Goal: Transaction & Acquisition: Purchase product/service

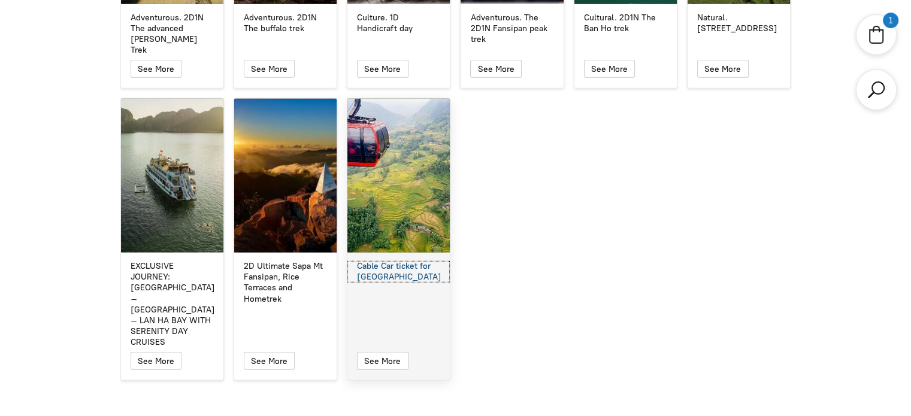
click at [395, 261] on div "Cable Car ticket for [GEOGRAPHIC_DATA]" at bounding box center [398, 272] width 83 height 22
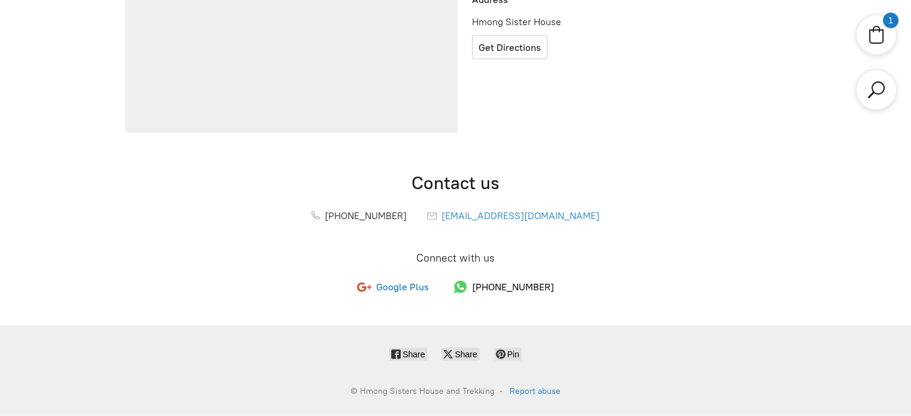
scroll to position [436, 0]
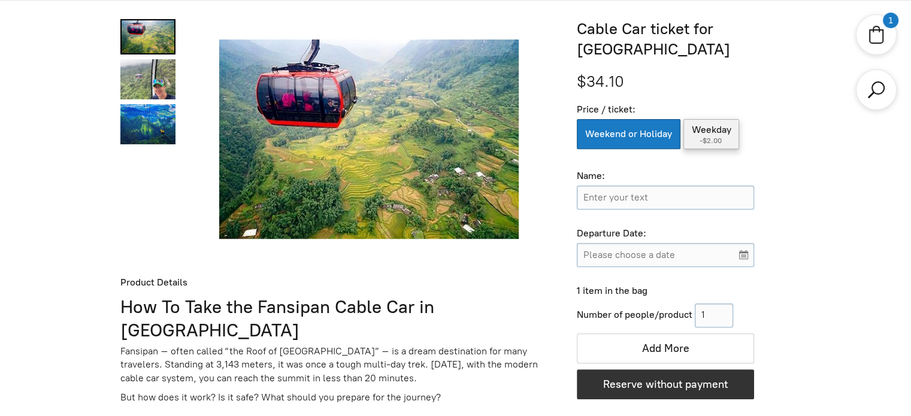
click at [706, 134] on label "Weekday ( -$2.00 )" at bounding box center [711, 134] width 56 height 30
click at [706, 134] on input "Weekday ( -$2.00 )" at bounding box center [711, 134] width 56 height 30
radio input "true"
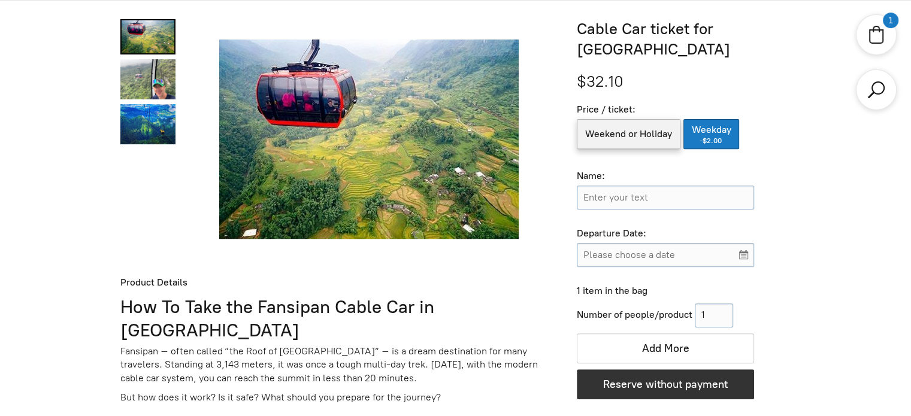
click at [624, 134] on label "Weekend or Holiday" at bounding box center [629, 134] width 104 height 30
click at [624, 134] on input "Weekend or Holiday" at bounding box center [629, 134] width 104 height 30
radio input "true"
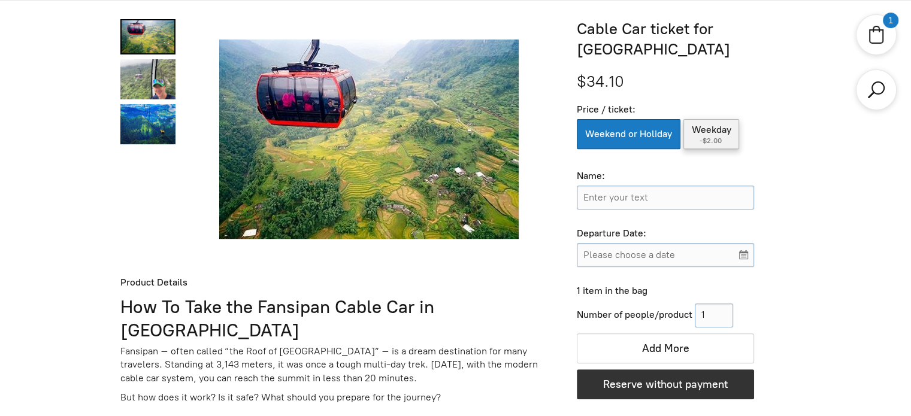
click at [689, 137] on label "Weekday ( -$2.00 )" at bounding box center [711, 134] width 56 height 30
click at [689, 137] on input "Weekday ( -$2.00 )" at bounding box center [711, 134] width 56 height 30
radio input "true"
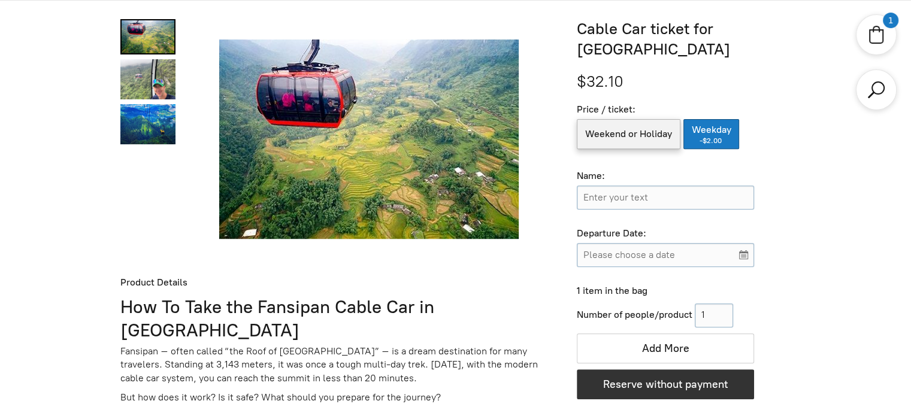
click at [634, 138] on label "Weekend or Holiday" at bounding box center [629, 134] width 104 height 30
click at [634, 138] on input "Weekend or Holiday" at bounding box center [629, 134] width 104 height 30
radio input "true"
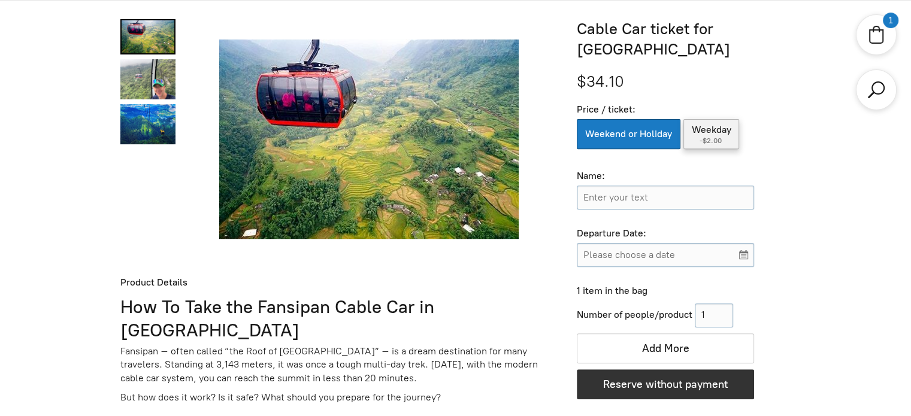
click at [709, 138] on span "-$2.00" at bounding box center [712, 141] width 24 height 8
click at [709, 138] on input "Weekday ( -$2.00 )" at bounding box center [711, 134] width 56 height 30
radio input "true"
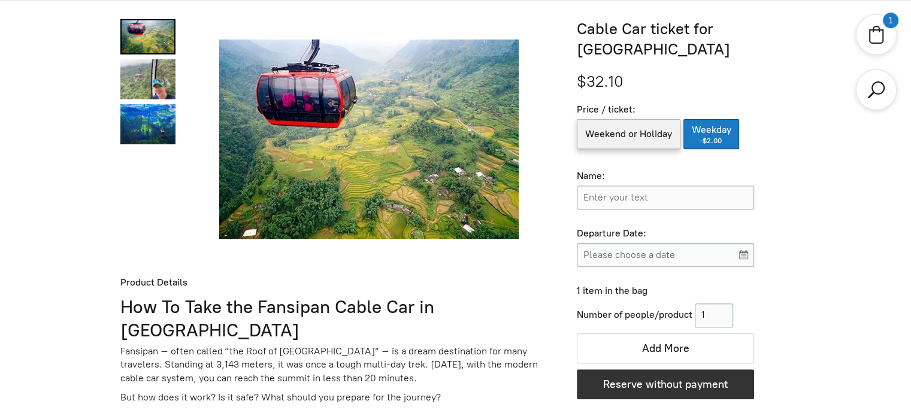
click at [641, 138] on label "Weekend or Holiday" at bounding box center [629, 134] width 104 height 30
click at [641, 138] on input "Weekend or Holiday" at bounding box center [629, 134] width 104 height 30
radio input "true"
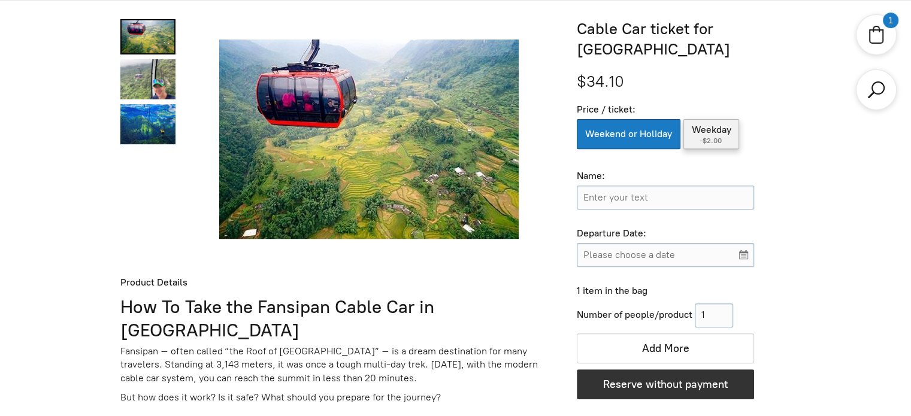
click at [718, 134] on label "Weekday ( -$2.00 )" at bounding box center [711, 134] width 56 height 30
click at [718, 134] on input "Weekday ( -$2.00 )" at bounding box center [711, 134] width 56 height 30
radio input "true"
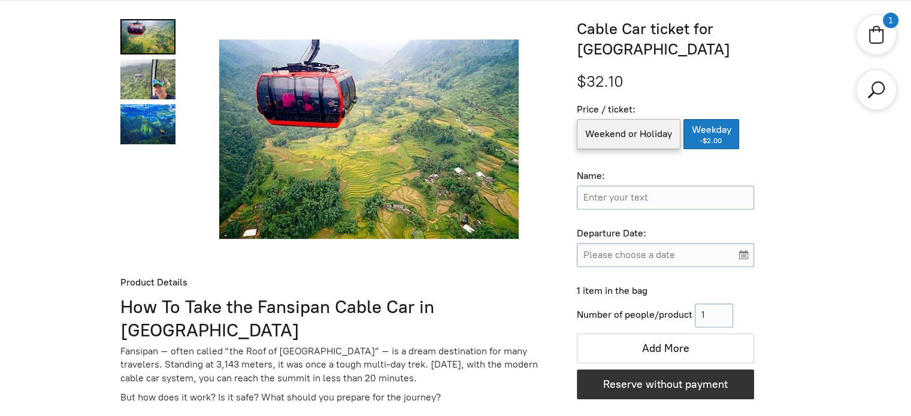
click at [635, 134] on label "Weekend or Holiday" at bounding box center [629, 134] width 104 height 30
click at [635, 134] on input "Weekend or Holiday" at bounding box center [629, 134] width 104 height 30
radio input "true"
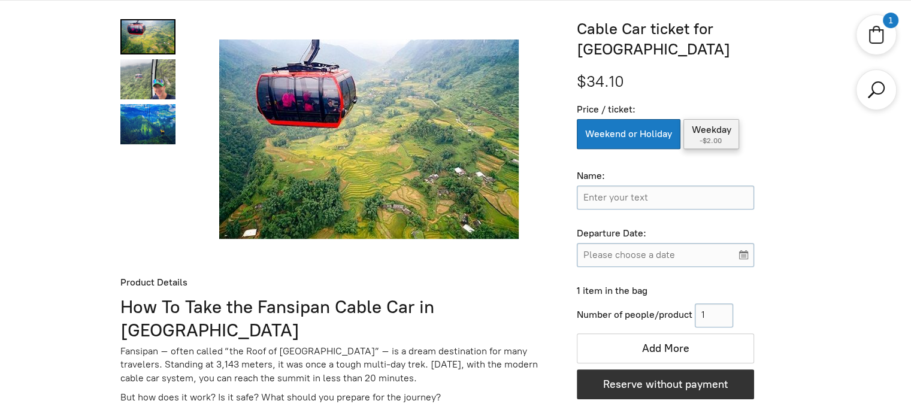
click at [712, 134] on label "Weekday ( -$2.00 )" at bounding box center [711, 134] width 56 height 30
click at [712, 134] on input "Weekday ( -$2.00 )" at bounding box center [711, 134] width 56 height 30
radio input "true"
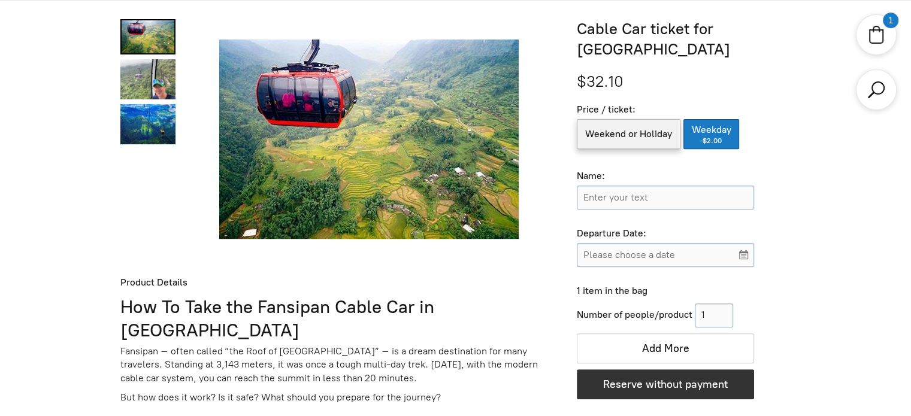
click at [653, 135] on label "Weekend or Holiday" at bounding box center [629, 134] width 104 height 30
click at [653, 135] on input "Weekend or Holiday" at bounding box center [629, 134] width 104 height 30
radio input "true"
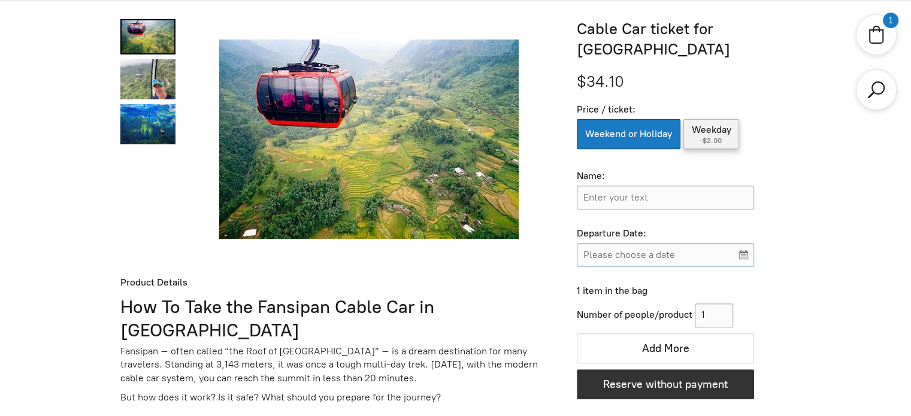
click at [694, 134] on label "Weekday ( -$2.00 )" at bounding box center [711, 134] width 56 height 30
click at [694, 134] on input "Weekday ( -$2.00 )" at bounding box center [711, 134] width 56 height 30
radio input "true"
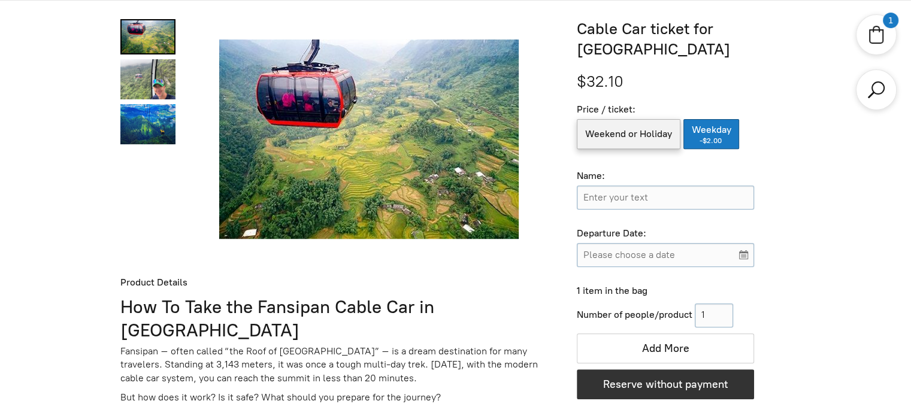
click at [635, 135] on label "Weekend or Holiday" at bounding box center [629, 134] width 104 height 30
click at [635, 135] on input "Weekend or Holiday" at bounding box center [629, 134] width 104 height 30
radio input "true"
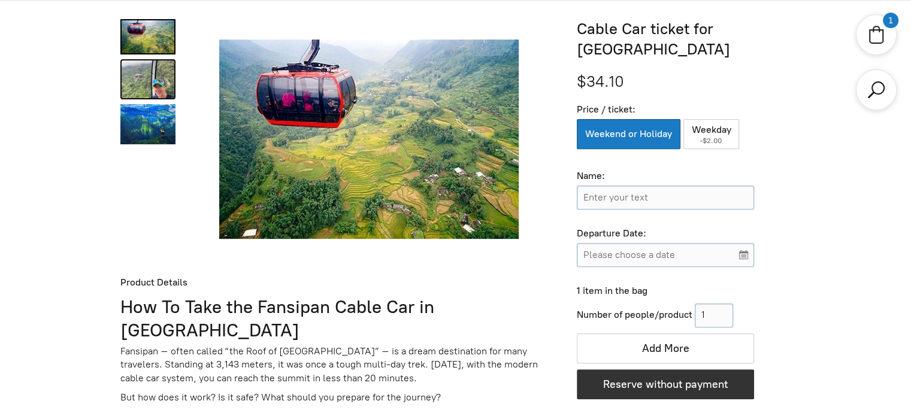
click at [138, 85] on link "Cable Car ticket for Fansipan Peak 1" at bounding box center [147, 79] width 55 height 40
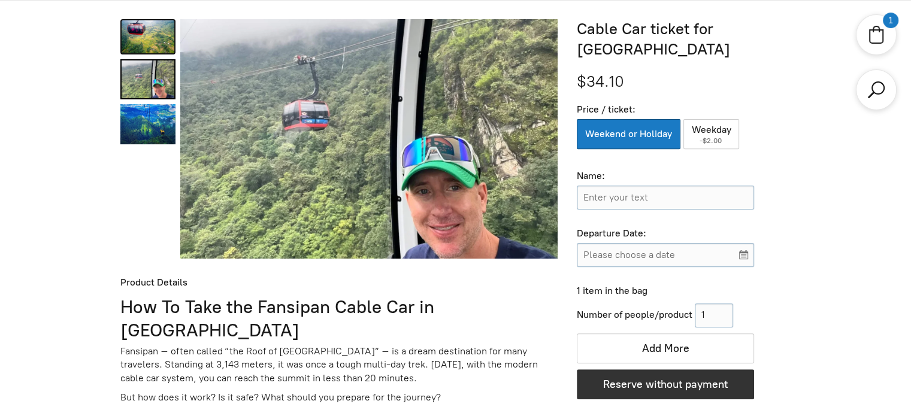
click at [164, 40] on link "Cable Car ticket for Fansipan Peak 0" at bounding box center [147, 36] width 55 height 35
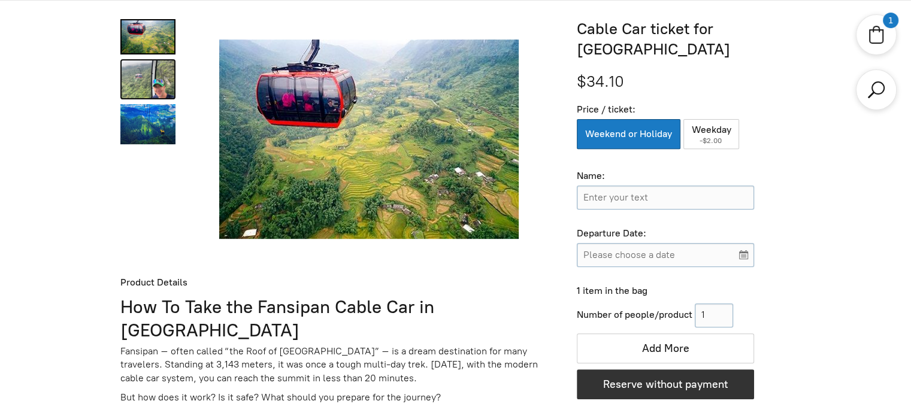
click at [150, 77] on link "Cable Car ticket for Fansipan Peak 1" at bounding box center [147, 79] width 55 height 40
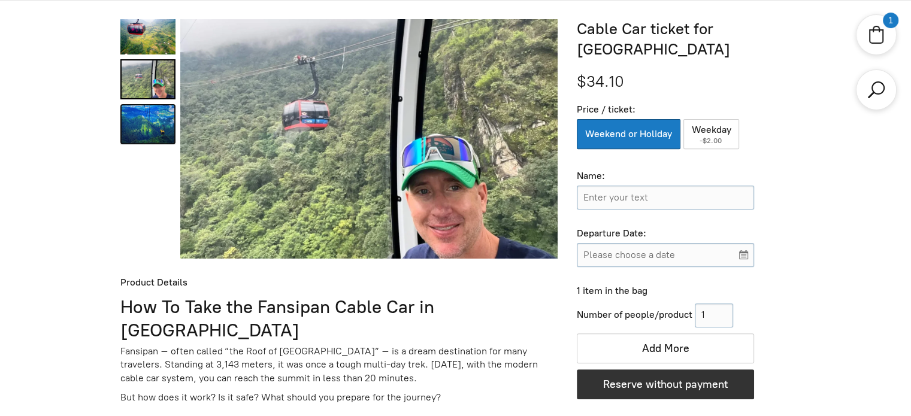
click at [143, 124] on link "Cable Car ticket for Fansipan Peak 2" at bounding box center [147, 124] width 55 height 40
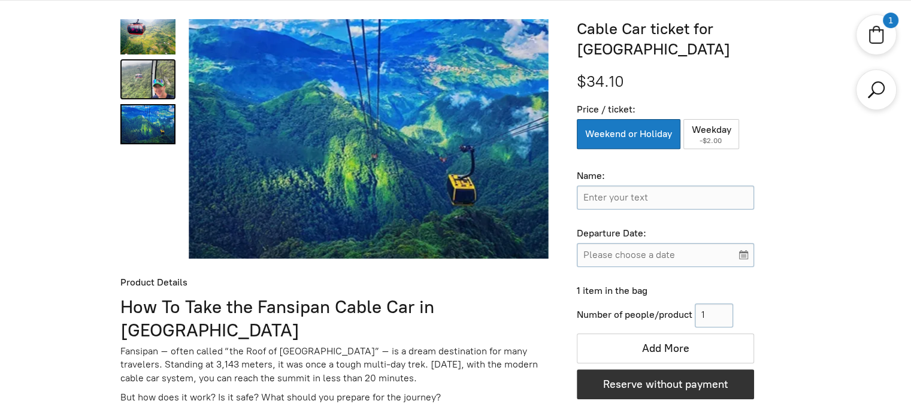
click at [146, 80] on link "Cable Car ticket for Fansipan Peak 1" at bounding box center [147, 79] width 55 height 40
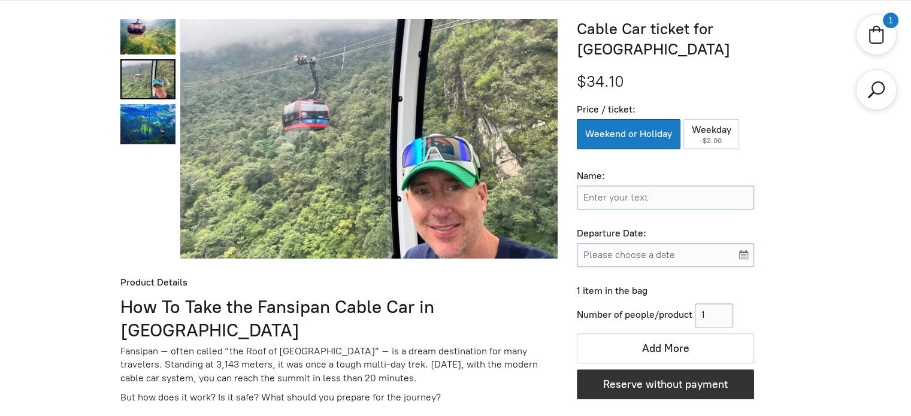
scroll to position [376, 0]
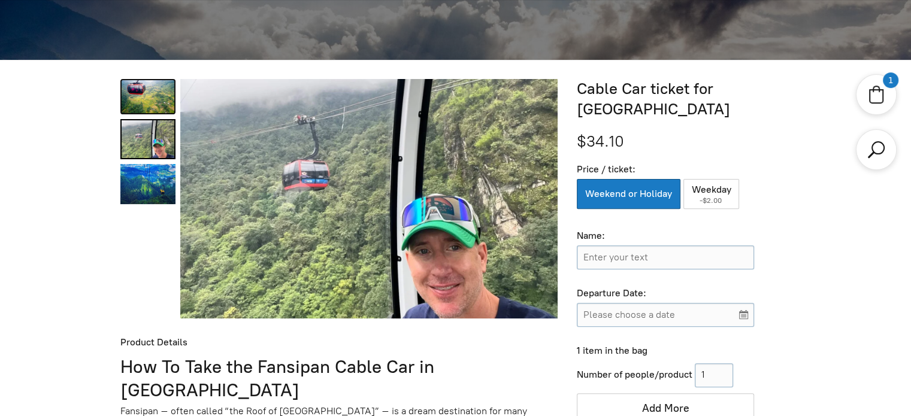
click at [128, 100] on link "Cable Car ticket for Fansipan Peak 0" at bounding box center [147, 96] width 55 height 35
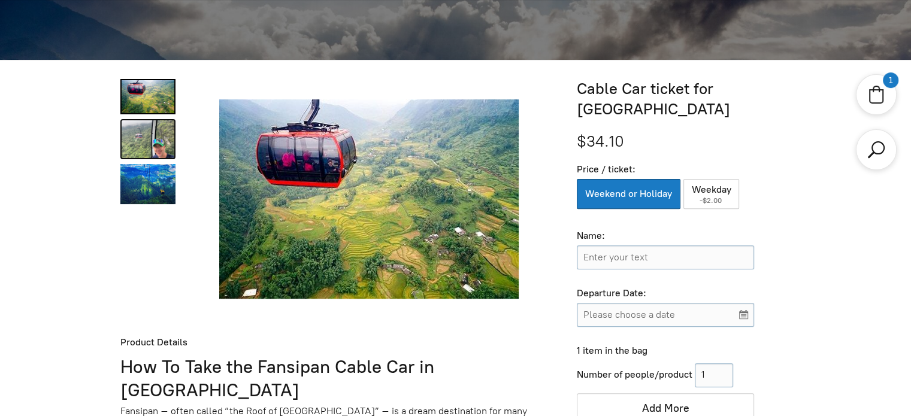
click at [145, 138] on link "Cable Car ticket for Fansipan Peak 1" at bounding box center [147, 139] width 55 height 40
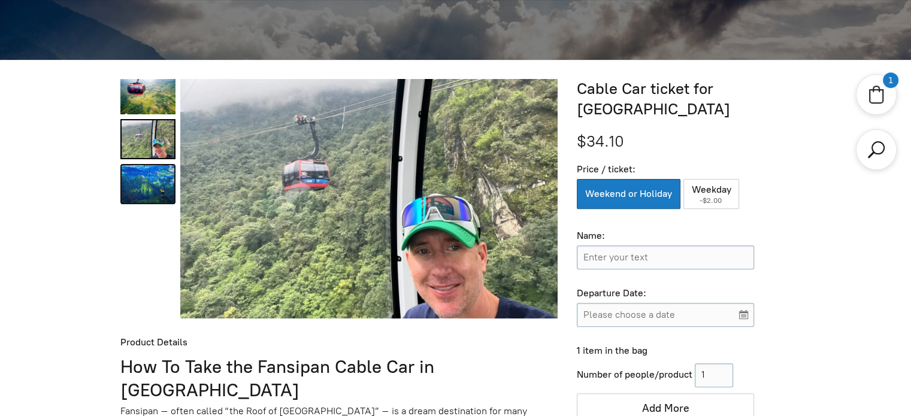
click at [137, 174] on link "Cable Car ticket for Fansipan Peak 2" at bounding box center [147, 184] width 55 height 40
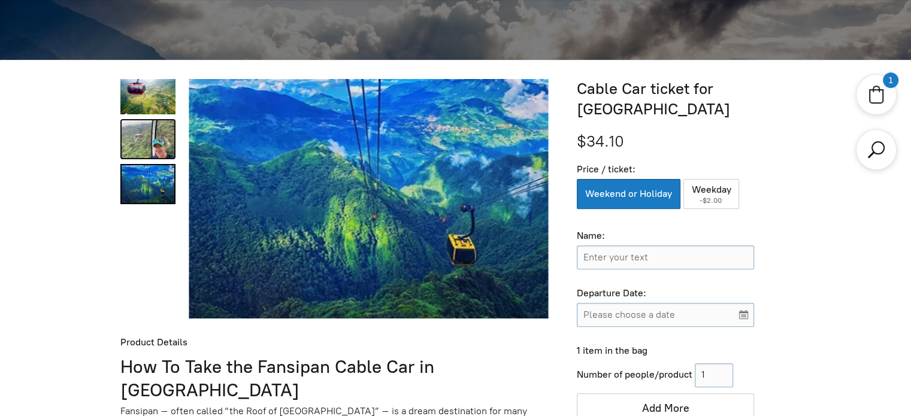
click at [140, 126] on link "Cable Car ticket for Fansipan Peak 1" at bounding box center [147, 139] width 55 height 40
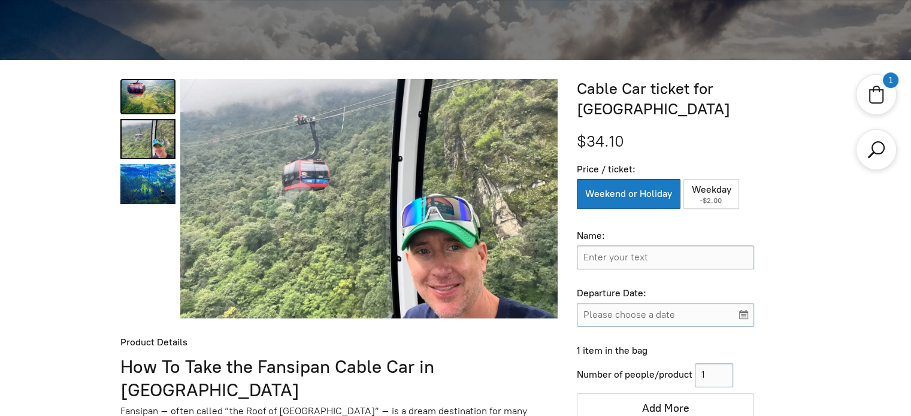
click at [140, 93] on link "Cable Car ticket for Fansipan Peak 0" at bounding box center [147, 96] width 55 height 35
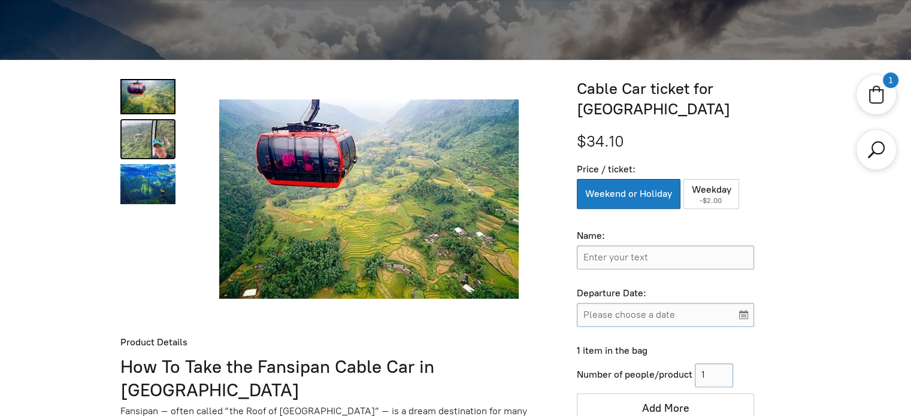
click at [141, 144] on link "Cable Car ticket for Fansipan Peak 1" at bounding box center [147, 139] width 55 height 40
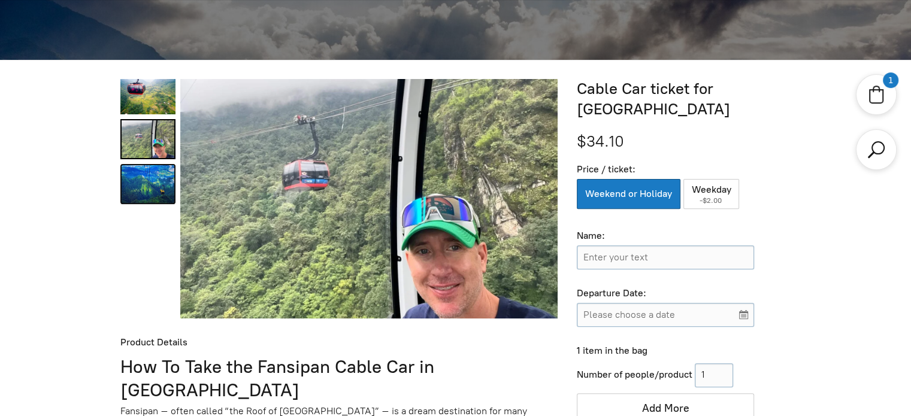
click at [144, 175] on link "Cable Car ticket for Fansipan Peak 2" at bounding box center [147, 184] width 55 height 40
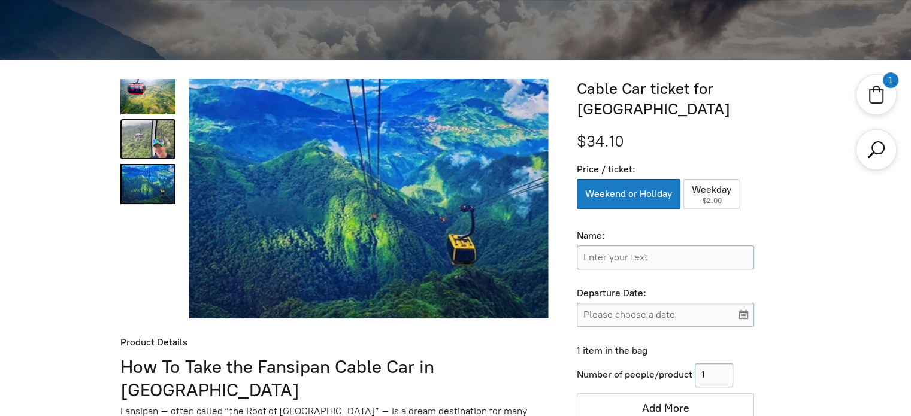
click at [144, 128] on link "Cable Car ticket for Fansipan Peak 1" at bounding box center [147, 139] width 55 height 40
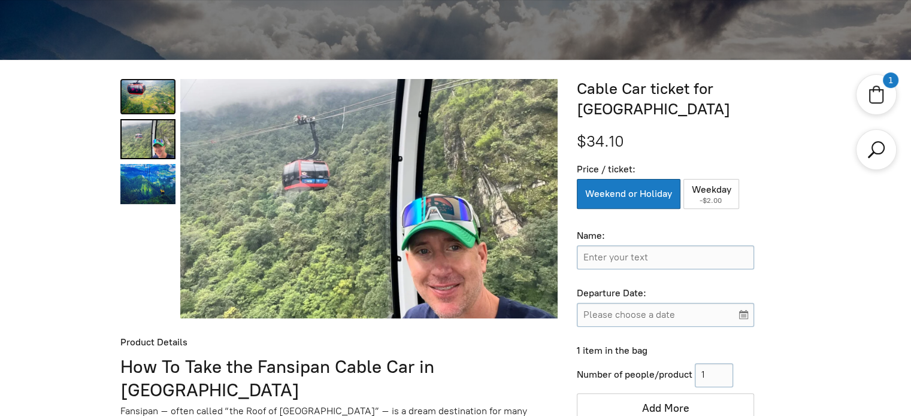
click at [144, 93] on link "Cable Car ticket for Fansipan Peak 0" at bounding box center [147, 96] width 55 height 35
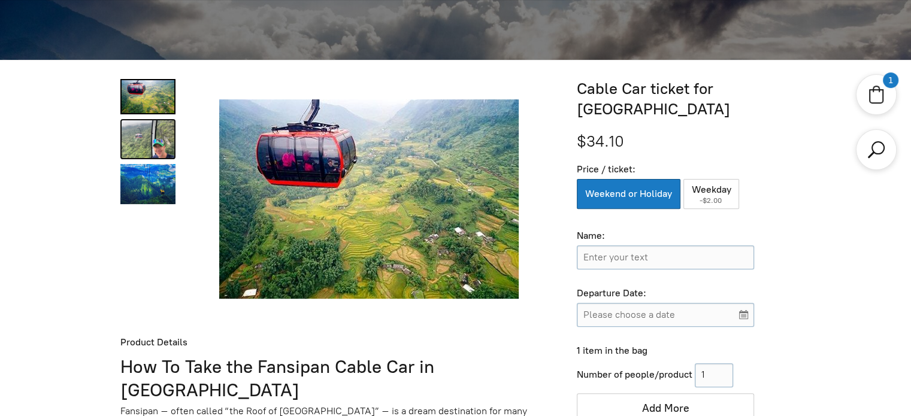
click at [139, 131] on link "Cable Car ticket for Fansipan Peak 1" at bounding box center [147, 139] width 55 height 40
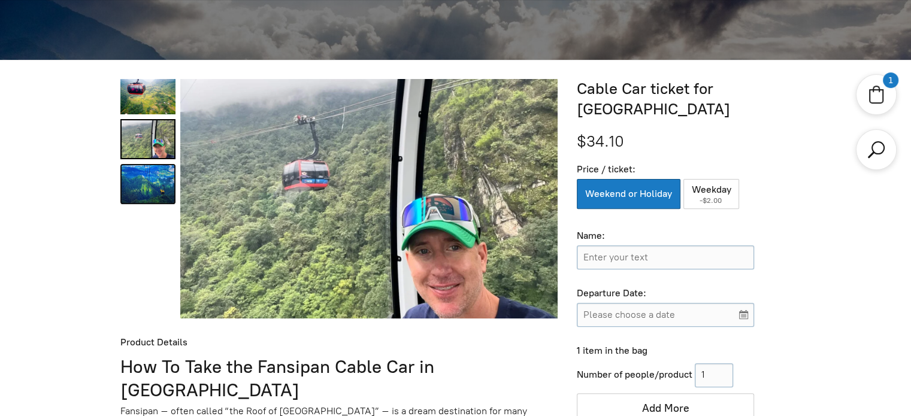
click at [137, 178] on link "Cable Car ticket for Fansipan Peak 2" at bounding box center [147, 184] width 55 height 40
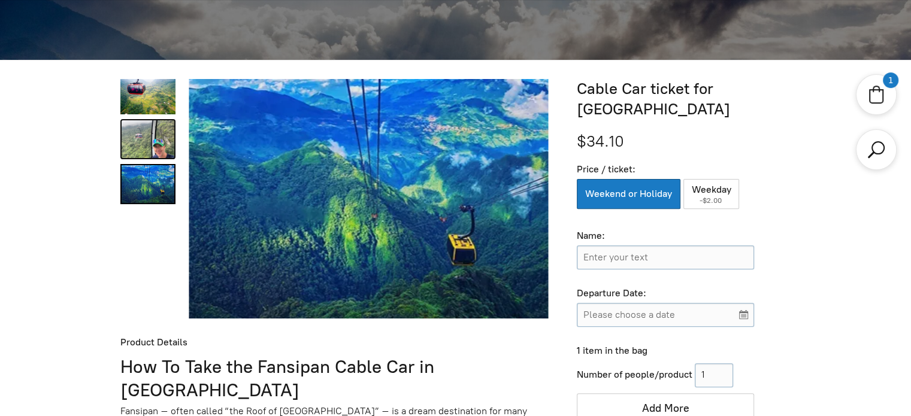
click at [138, 134] on link "Cable Car ticket for Fansipan Peak 1" at bounding box center [147, 139] width 55 height 40
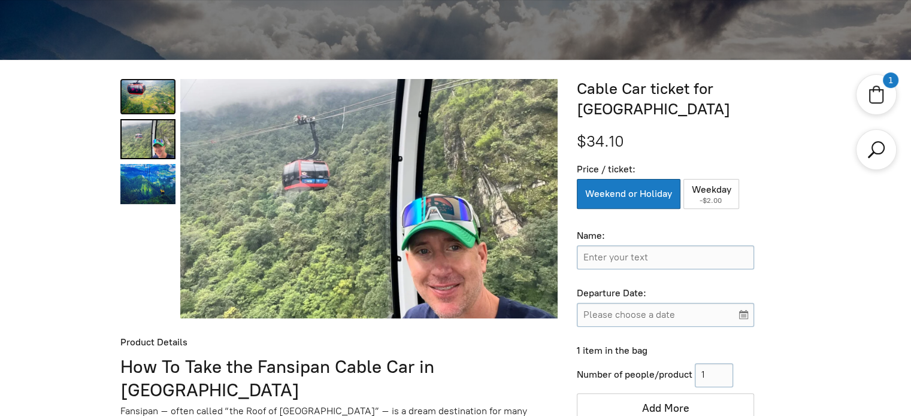
click at [138, 96] on link "Cable Car ticket for Fansipan Peak 0" at bounding box center [147, 96] width 55 height 35
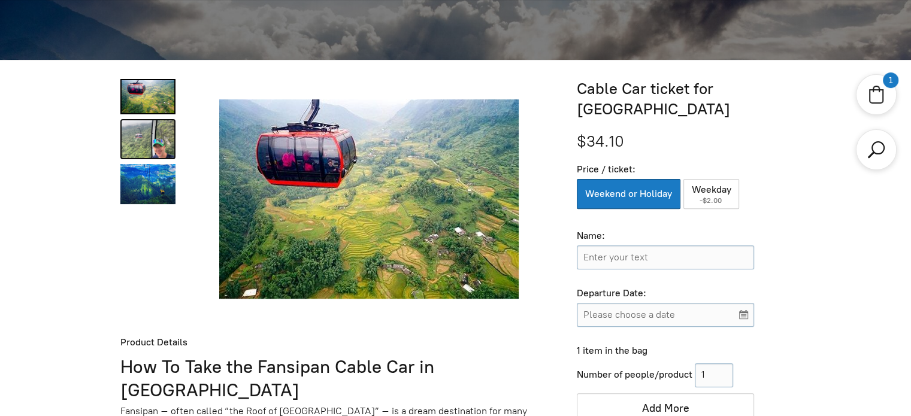
click at [153, 146] on link "Cable Car ticket for Fansipan Peak 1" at bounding box center [147, 139] width 55 height 40
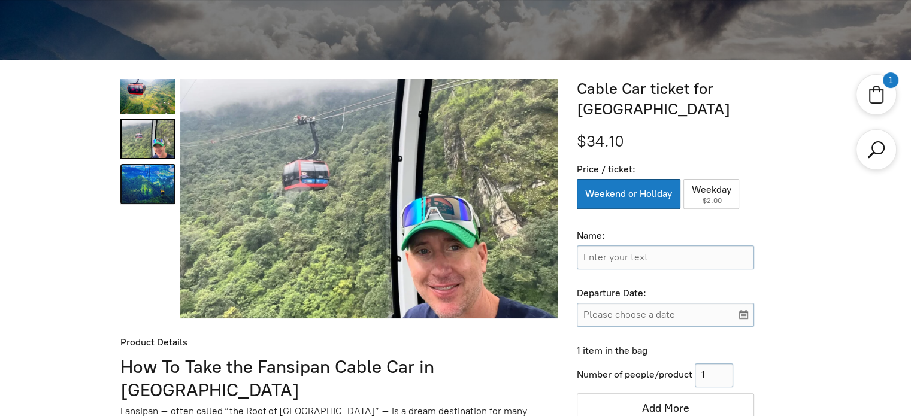
click at [144, 198] on link "Cable Car ticket for Fansipan Peak 2" at bounding box center [147, 184] width 55 height 40
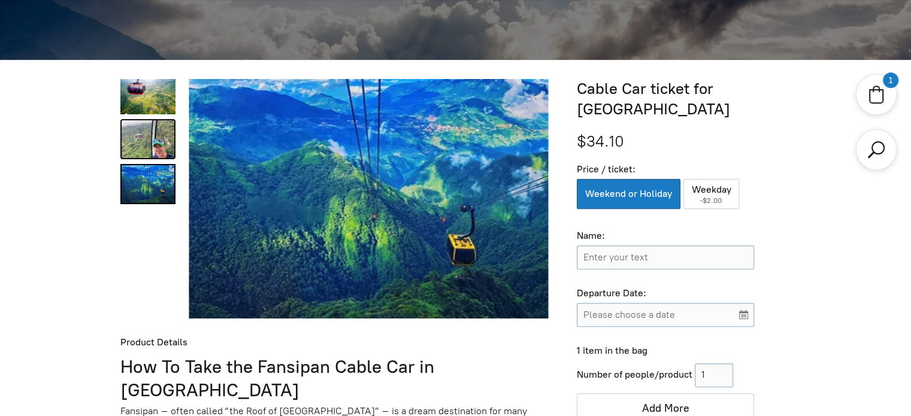
click at [146, 137] on link "Cable Car ticket for Fansipan Peak 1" at bounding box center [147, 139] width 55 height 40
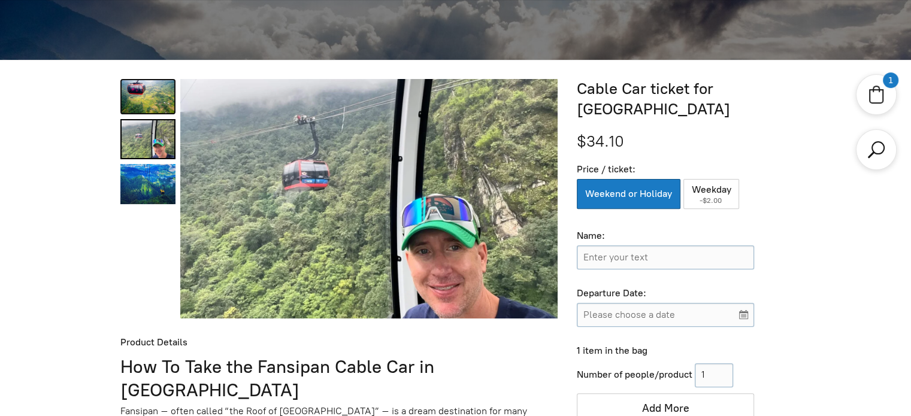
click at [143, 83] on link "Cable Car ticket for Fansipan Peak 0" at bounding box center [147, 96] width 55 height 35
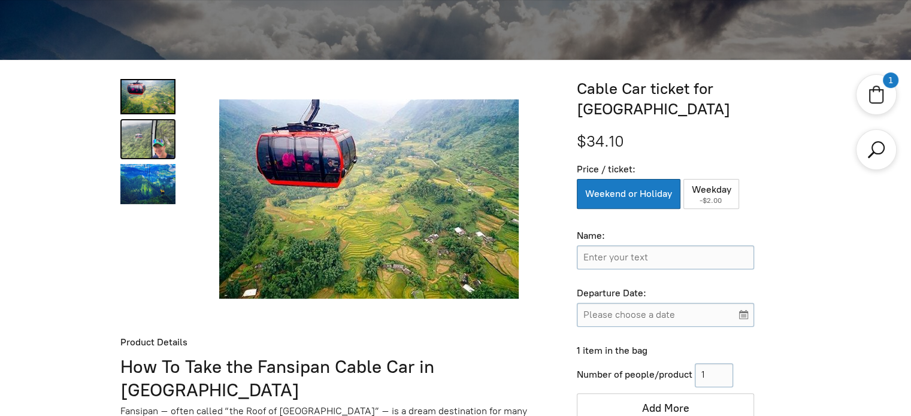
click at [138, 138] on link "Cable Car ticket for Fansipan Peak 1" at bounding box center [147, 139] width 55 height 40
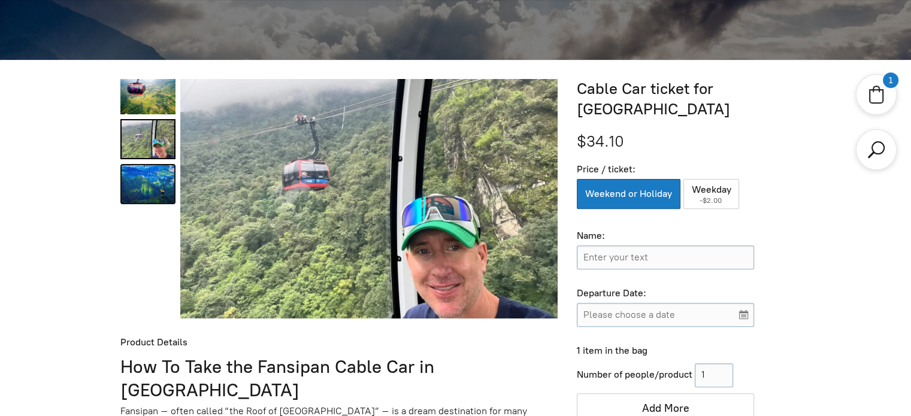
click at [143, 170] on link "Cable Car ticket for Fansipan Peak 2" at bounding box center [147, 184] width 55 height 40
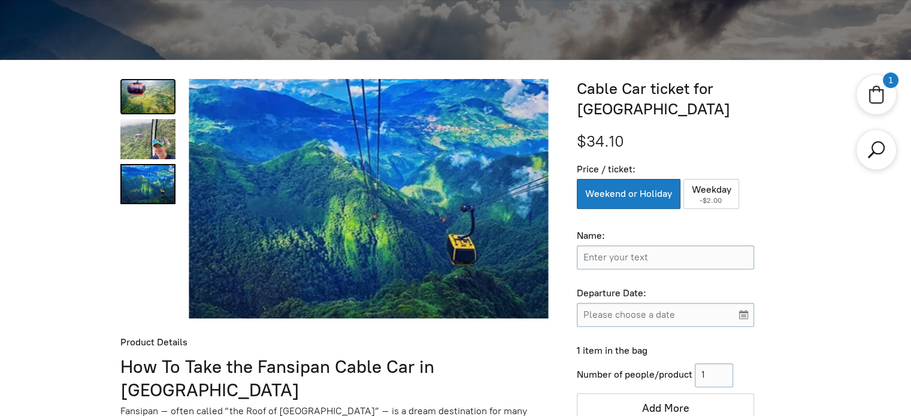
click at [142, 83] on link "Cable Car ticket for Fansipan Peak 0" at bounding box center [147, 96] width 55 height 35
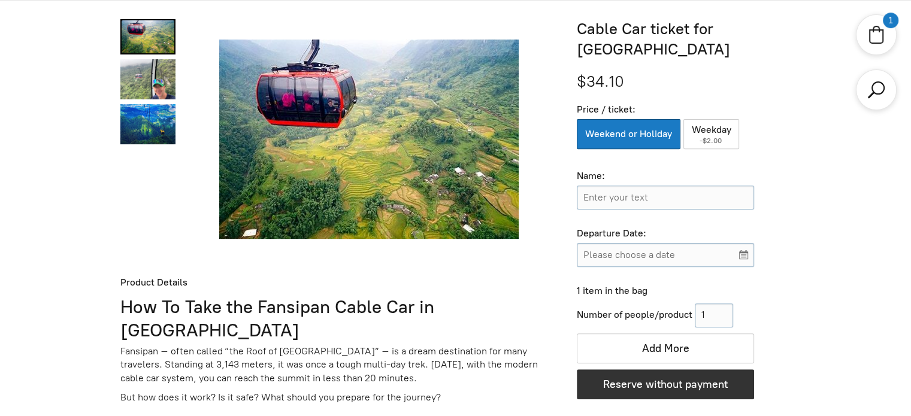
scroll to position [316, 0]
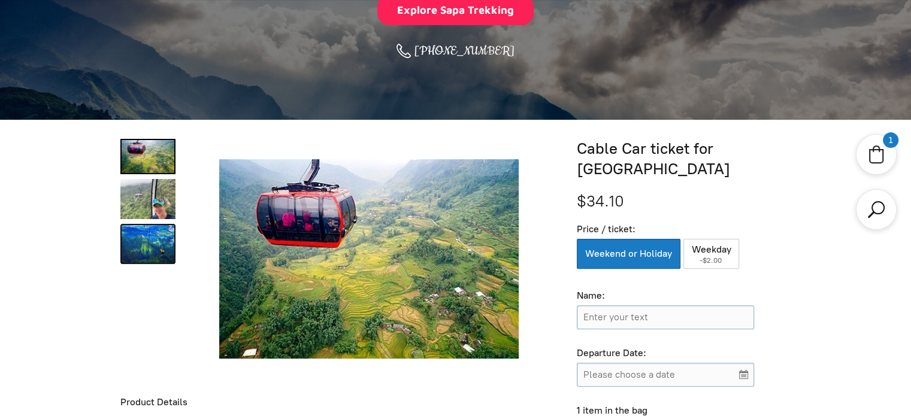
click at [156, 237] on link "Cable Car ticket for Fansipan Peak 2" at bounding box center [147, 244] width 55 height 40
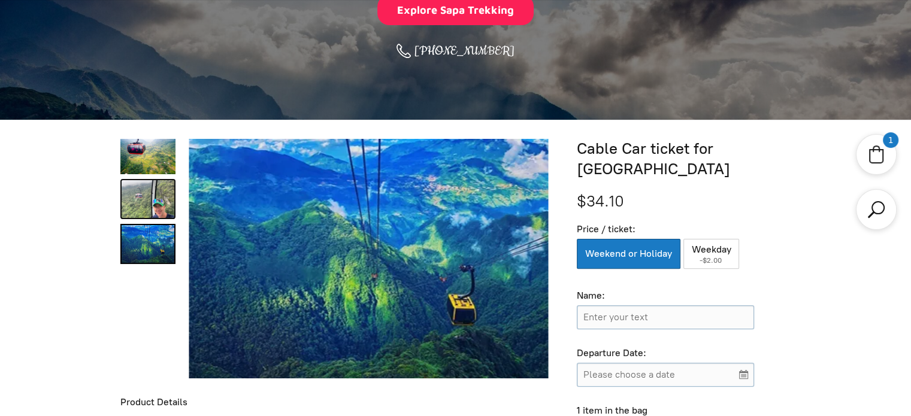
click at [143, 193] on link "Cable Car ticket for Fansipan Peak 1" at bounding box center [147, 199] width 55 height 40
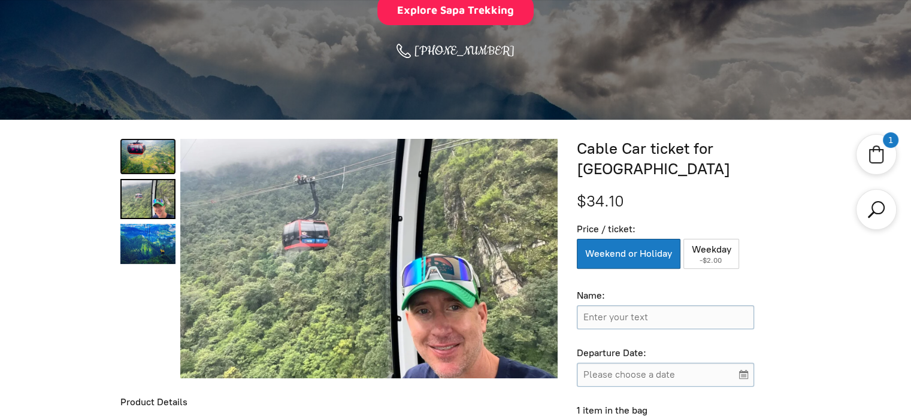
click at [141, 146] on link "Cable Car ticket for Fansipan Peak 0" at bounding box center [147, 156] width 55 height 35
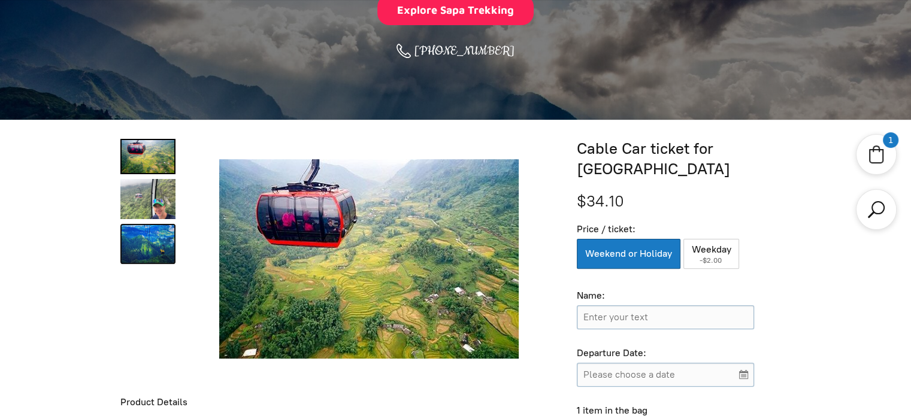
click at [134, 241] on link "Cable Car ticket for Fansipan Peak 2" at bounding box center [147, 244] width 55 height 40
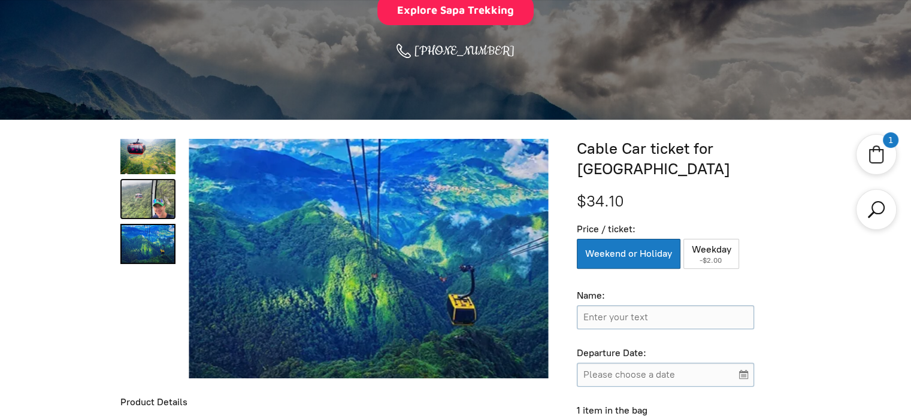
click at [139, 202] on link "Cable Car ticket for Fansipan Peak 1" at bounding box center [147, 199] width 55 height 40
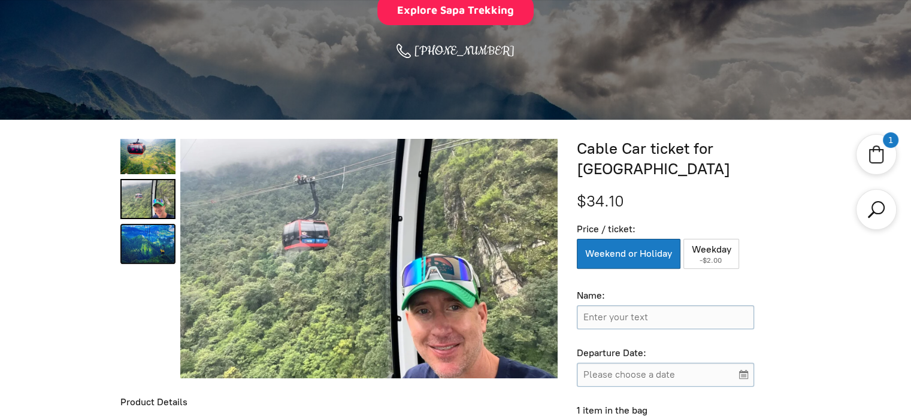
click at [132, 243] on link "Cable Car ticket for Fansipan Peak 2" at bounding box center [147, 244] width 55 height 40
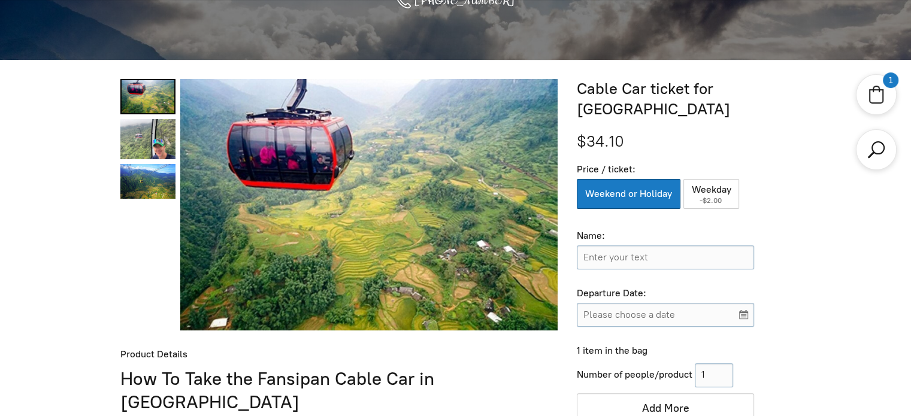
scroll to position [296, 0]
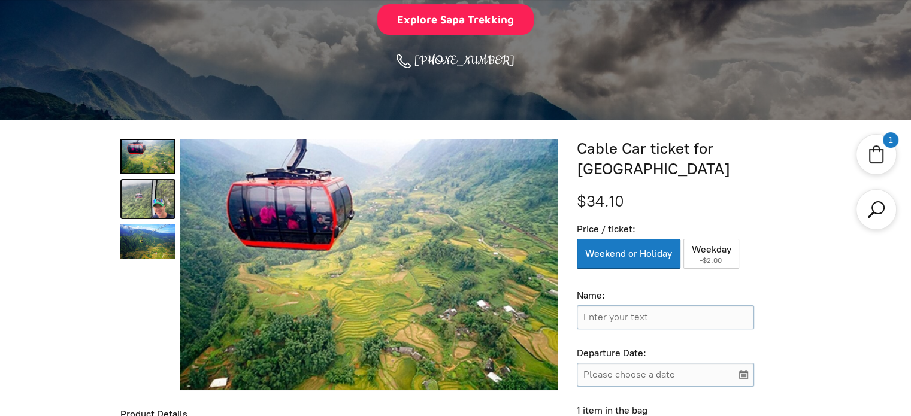
click at [127, 204] on link "Cable Car ticket for Fansipan Peak 1" at bounding box center [147, 199] width 55 height 40
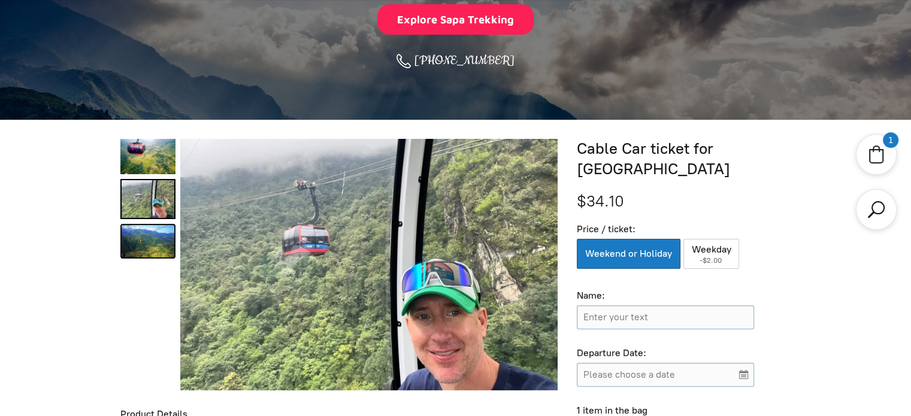
click at [141, 234] on link "Cable Car ticket for Fansipan Peak 2" at bounding box center [147, 241] width 55 height 35
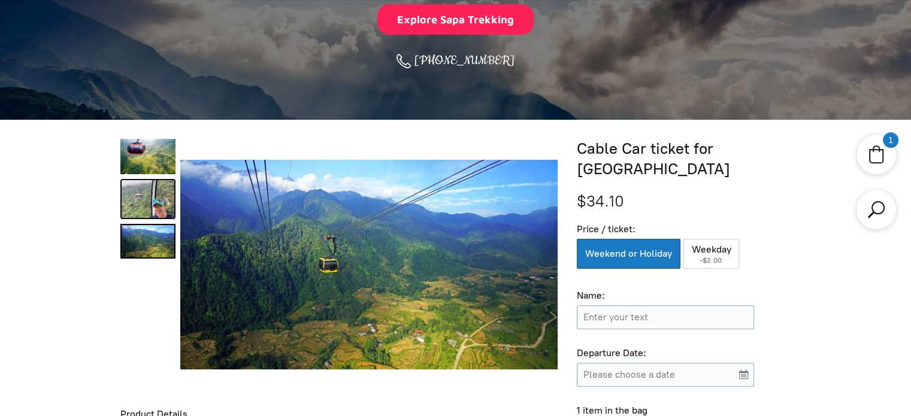
click at [141, 195] on link "Cable Car ticket for Fansipan Peak 1" at bounding box center [147, 199] width 55 height 40
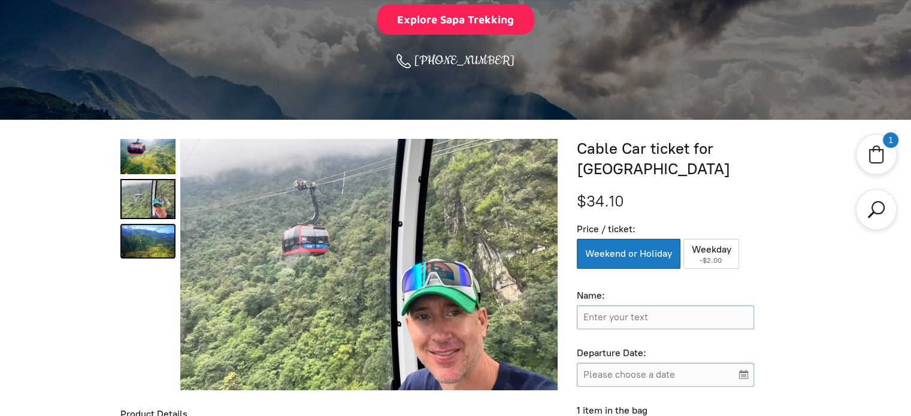
click at [141, 234] on link "Cable Car ticket for Fansipan Peak 2" at bounding box center [147, 241] width 55 height 35
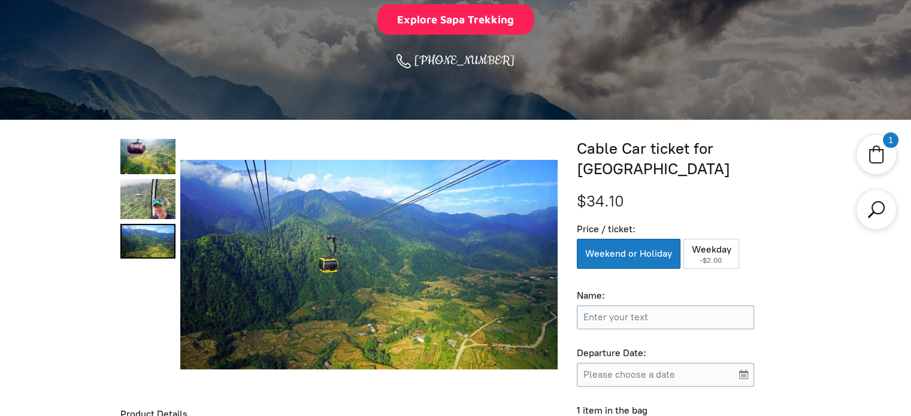
scroll to position [416, 0]
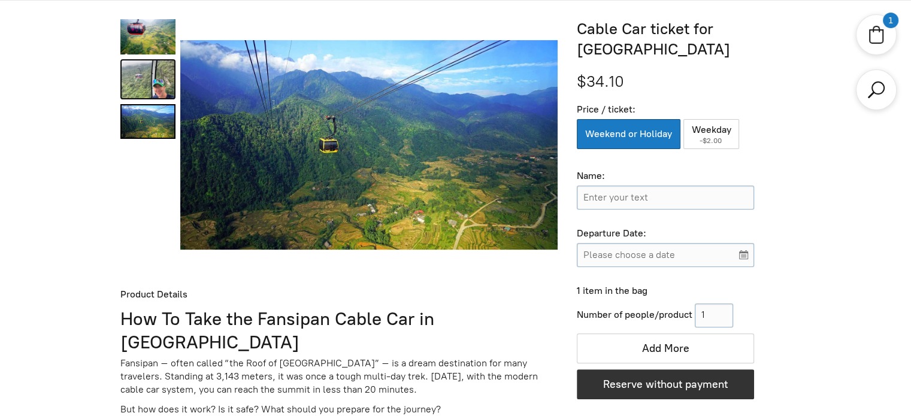
click at [141, 81] on link "Cable Car ticket for Fansipan Peak 1" at bounding box center [147, 79] width 55 height 40
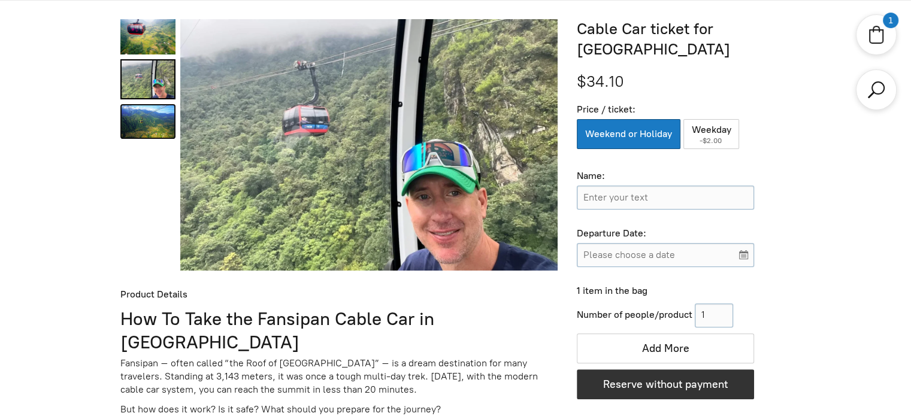
click at [134, 129] on link "Cable Car ticket for Fansipan Peak 2" at bounding box center [147, 121] width 55 height 35
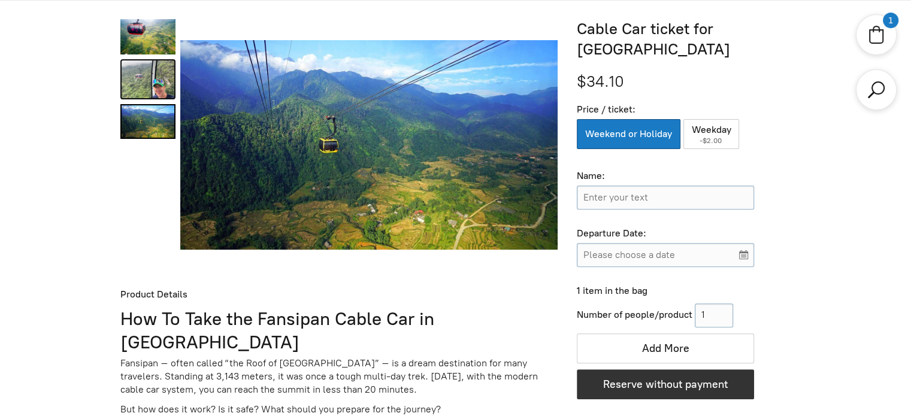
click at [141, 93] on link "Cable Car ticket for Fansipan Peak 1" at bounding box center [147, 79] width 55 height 40
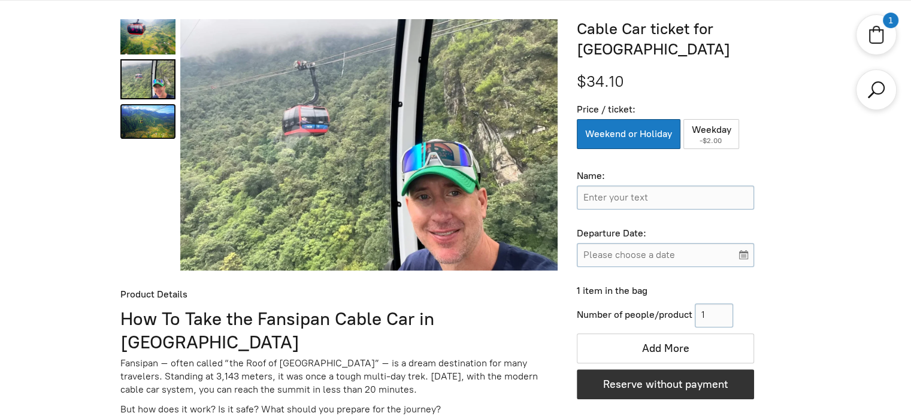
drag, startPoint x: 144, startPoint y: 126, endPoint x: 418, endPoint y: 5, distance: 299.2
click at [144, 127] on link "Cable Car ticket for Fansipan Peak 2" at bounding box center [147, 121] width 55 height 35
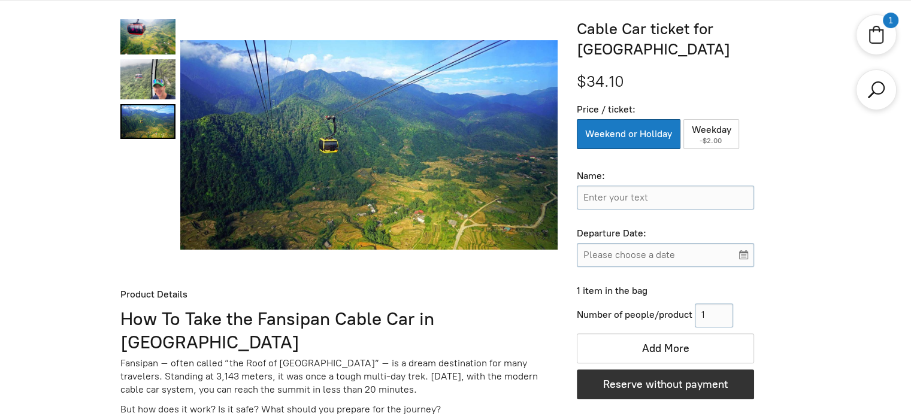
scroll to position [356, 0]
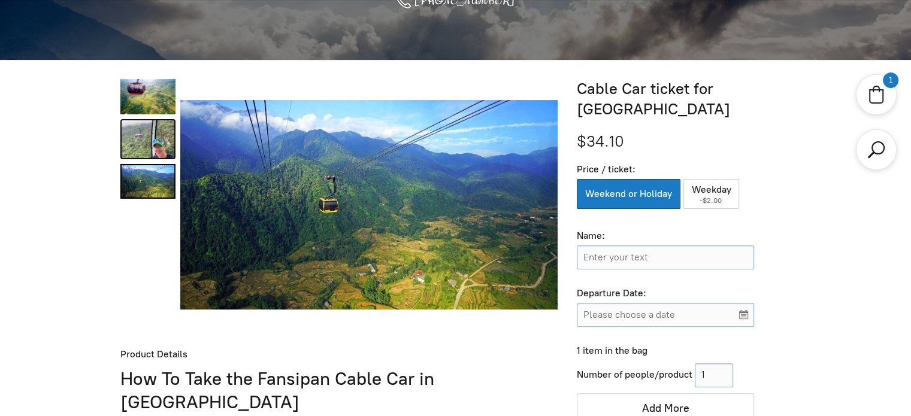
click at [131, 138] on link "Cable Car ticket for Fansipan Peak 1" at bounding box center [147, 139] width 55 height 40
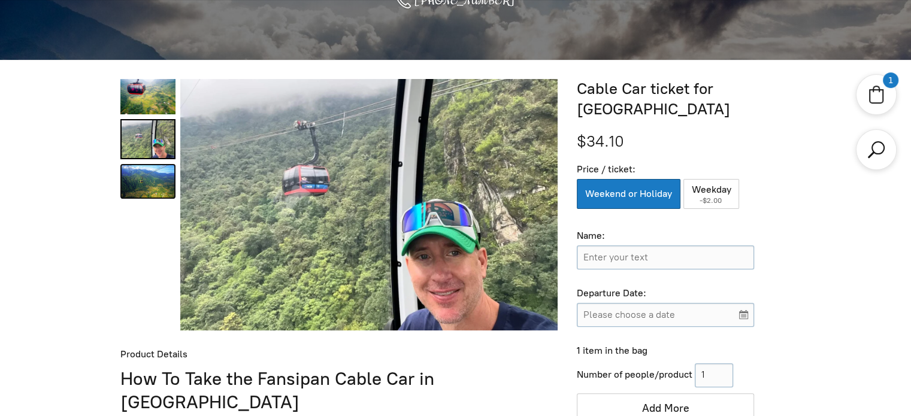
click at [129, 169] on link "Cable Car ticket for Fansipan Peak 2" at bounding box center [147, 181] width 55 height 35
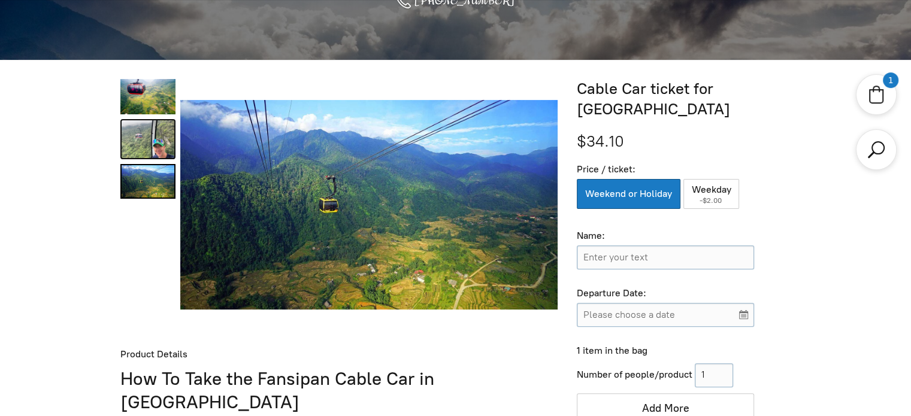
click at [134, 131] on link "Cable Car ticket for Fansipan Peak 1" at bounding box center [147, 139] width 55 height 40
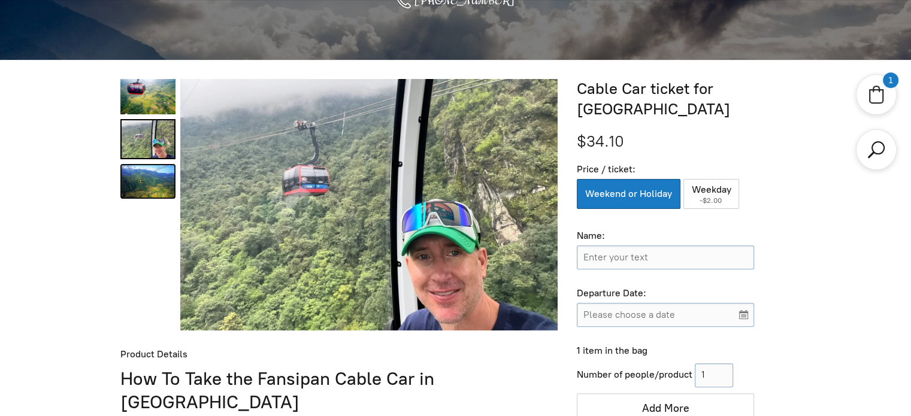
click at [128, 167] on link "Cable Car ticket for Fansipan Peak 2" at bounding box center [147, 181] width 55 height 35
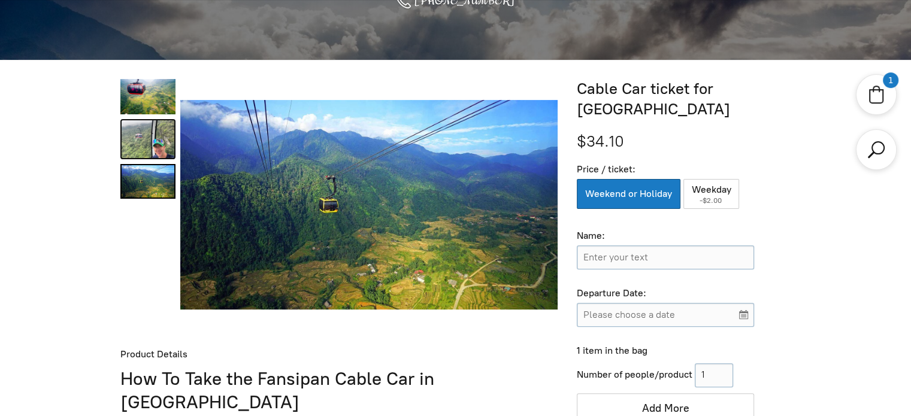
click at [149, 132] on link "Cable Car ticket for Fansipan Peak 1" at bounding box center [147, 139] width 55 height 40
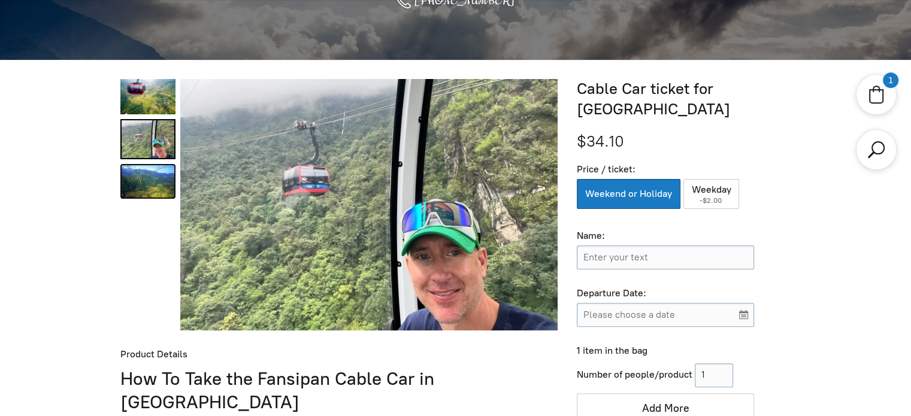
click at [132, 175] on link "Cable Car ticket for Fansipan Peak 2" at bounding box center [147, 181] width 55 height 35
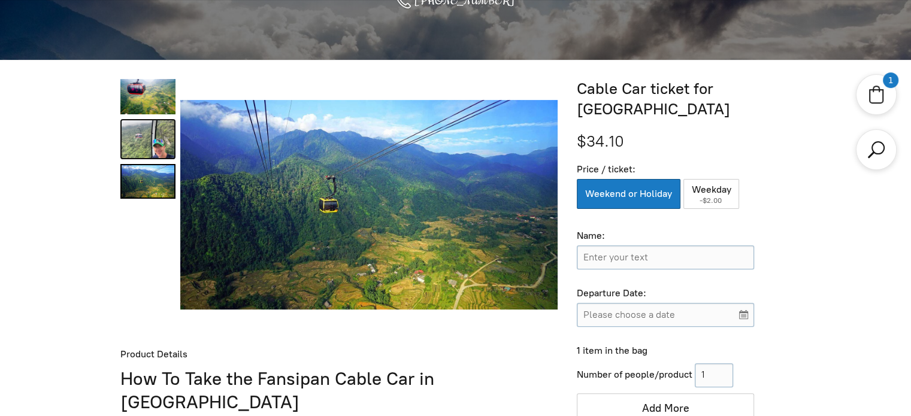
click at [141, 146] on link "Cable Car ticket for Fansipan Peak 1" at bounding box center [147, 139] width 55 height 40
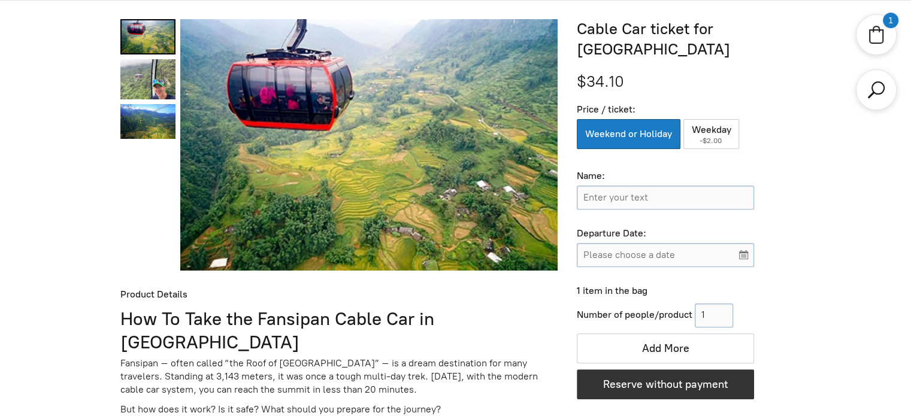
scroll to position [296, 0]
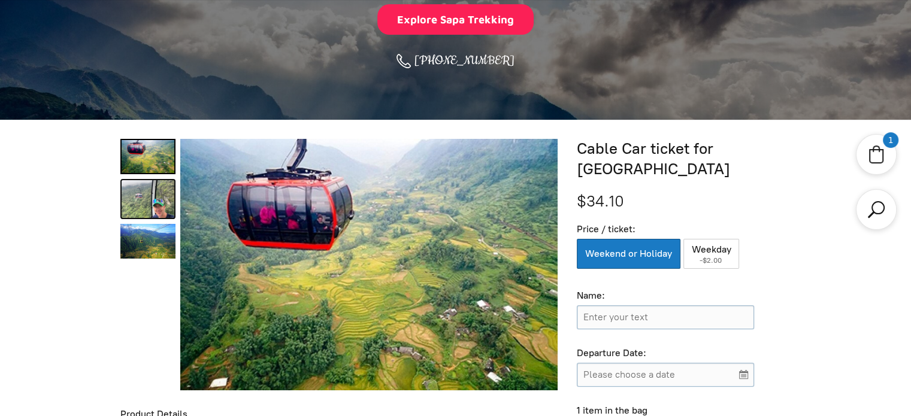
click at [141, 194] on link "Cable Car ticket for Fansipan Peak 1" at bounding box center [147, 199] width 55 height 40
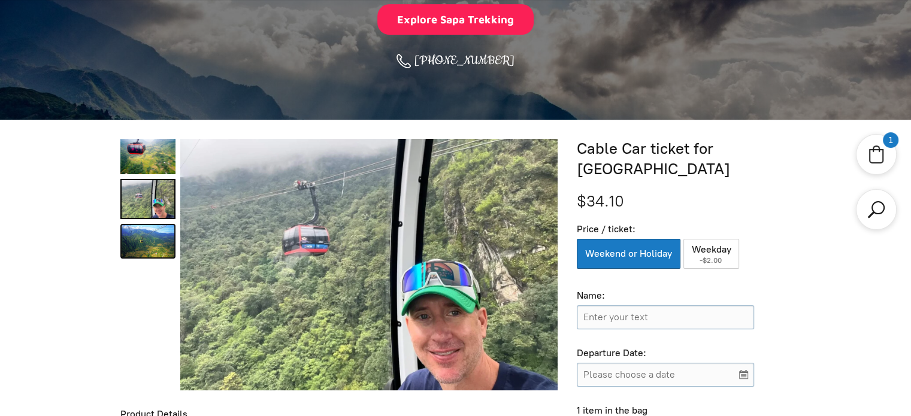
click at [138, 234] on link "Cable Car ticket for Fansipan Peak 2" at bounding box center [147, 241] width 55 height 35
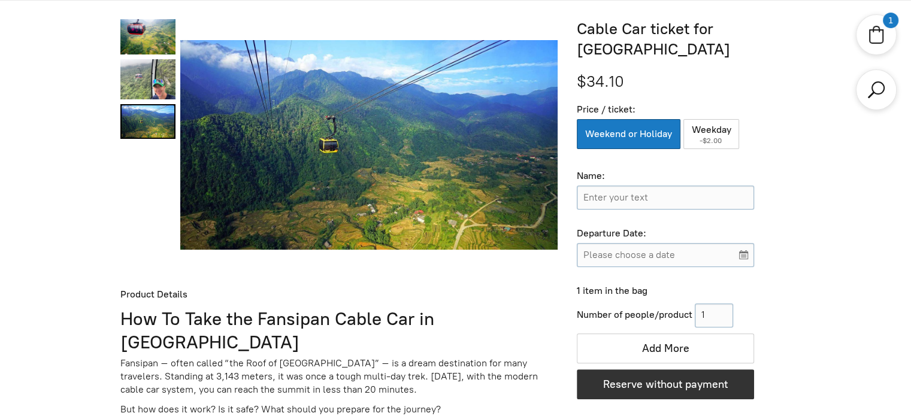
scroll to position [356, 0]
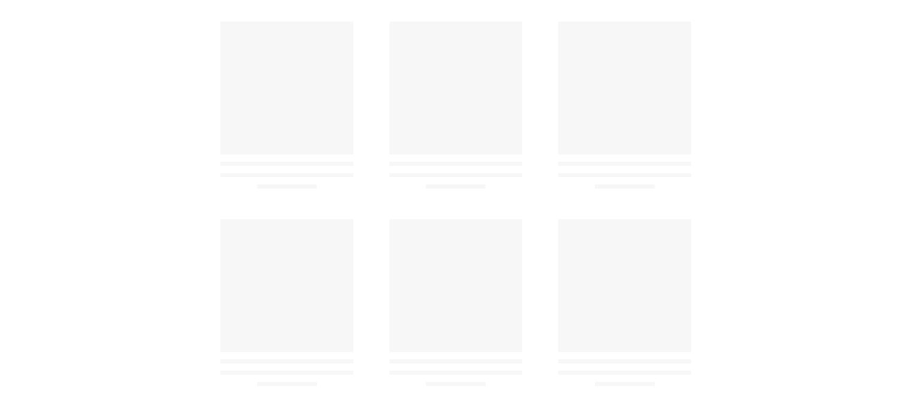
scroll to position [416, 0]
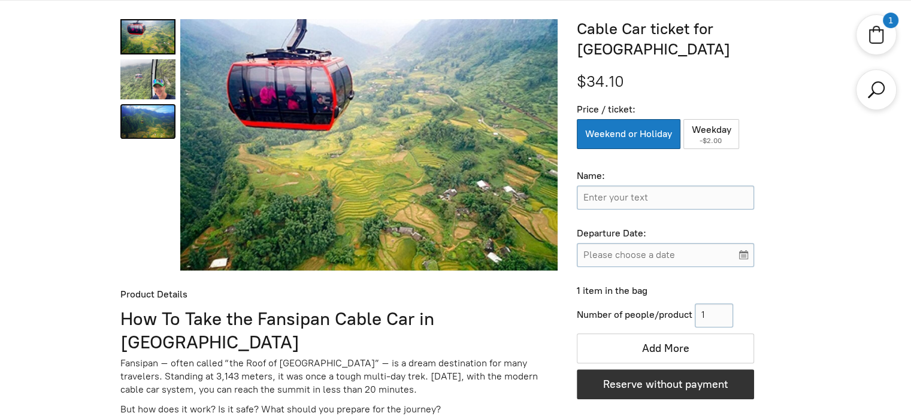
click at [149, 109] on link "Cable Car ticket for Fansipan Peak 2" at bounding box center [147, 121] width 55 height 35
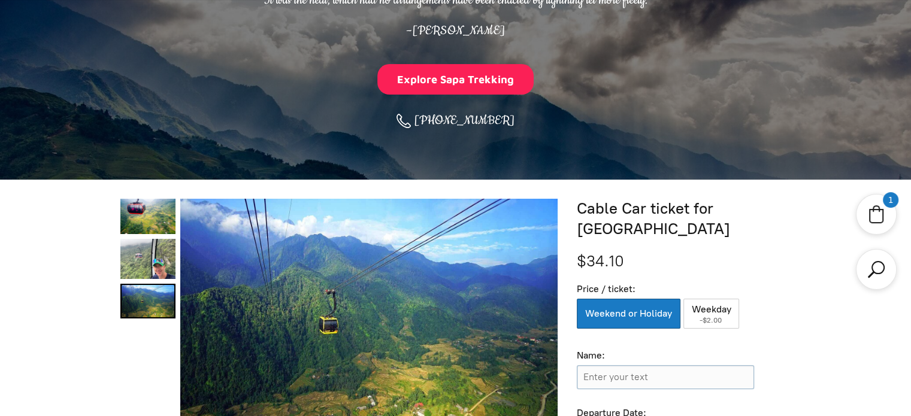
scroll to position [356, 0]
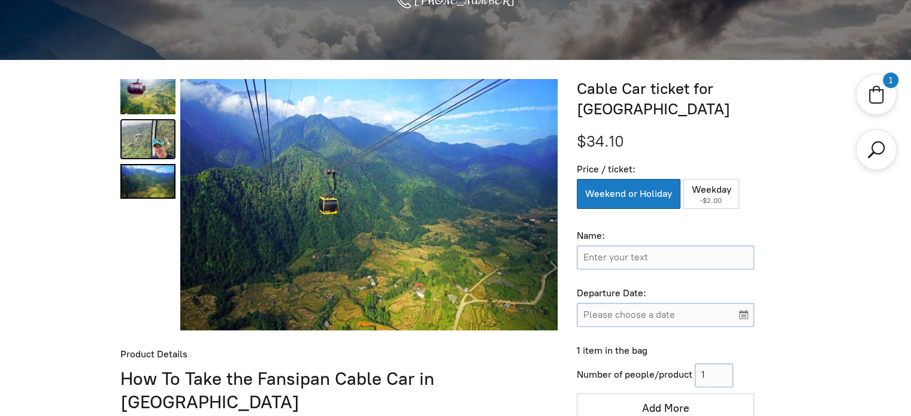
click at [143, 134] on link "Cable Car ticket for Fansipan Peak 1" at bounding box center [147, 139] width 55 height 40
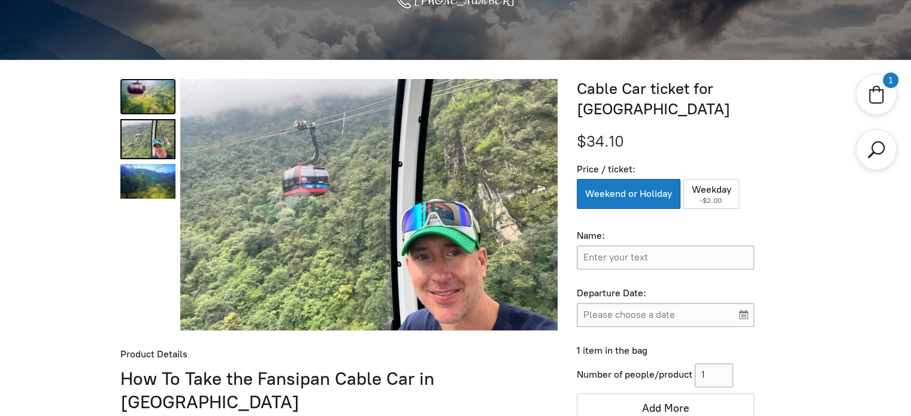
click at [143, 107] on link "Cable Car ticket for Fansipan Peak 0" at bounding box center [147, 96] width 55 height 35
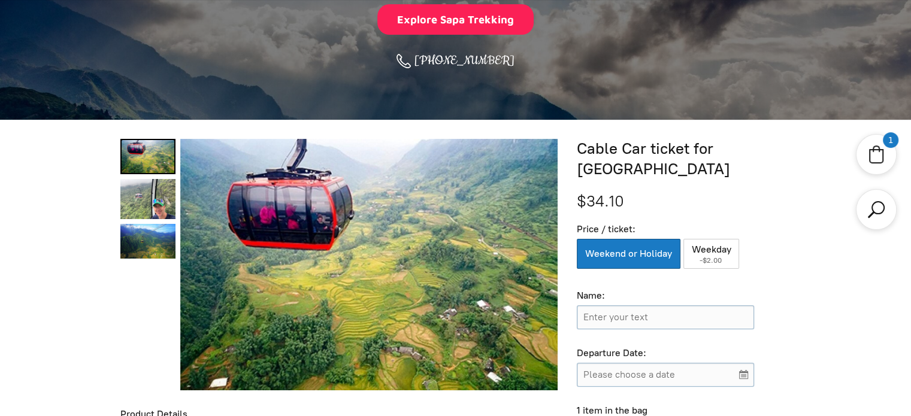
scroll to position [416, 0]
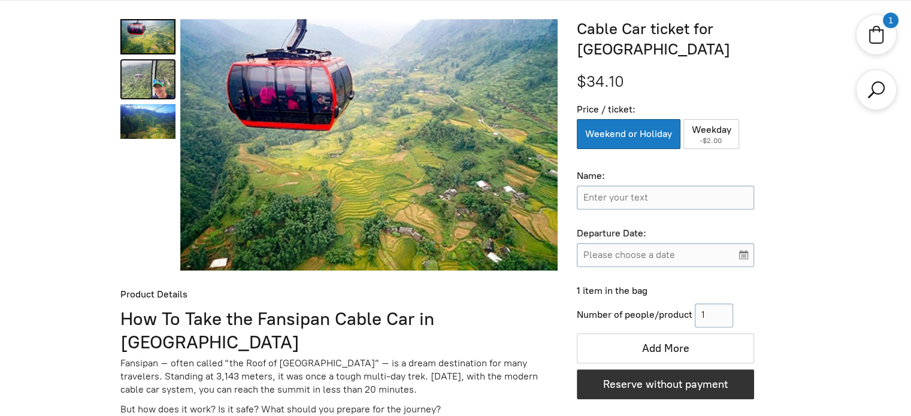
click at [141, 69] on link "Cable Car ticket for Fansipan Peak 1" at bounding box center [147, 79] width 55 height 40
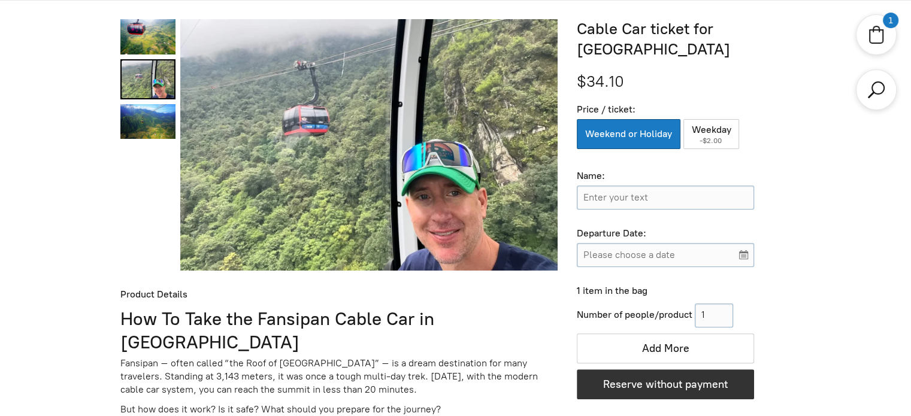
click at [140, 98] on link "Cable Car ticket for Fansipan Peak 1" at bounding box center [147, 79] width 55 height 40
click at [144, 113] on link "Cable Car ticket for Fansipan Peak 2" at bounding box center [147, 121] width 55 height 35
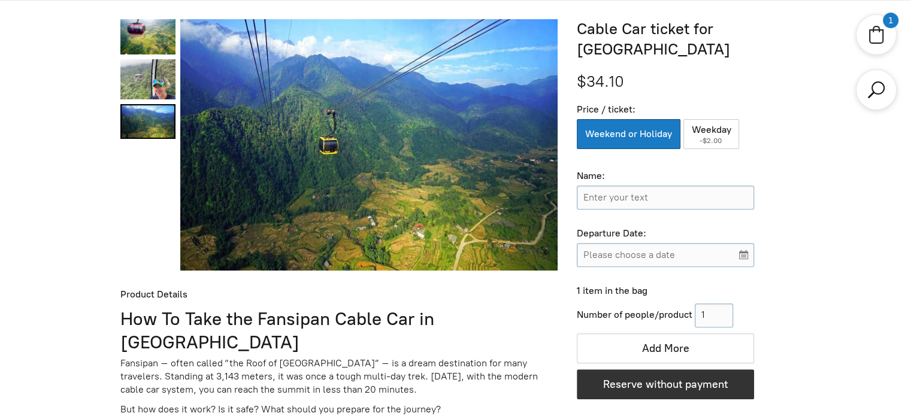
scroll to position [296, 0]
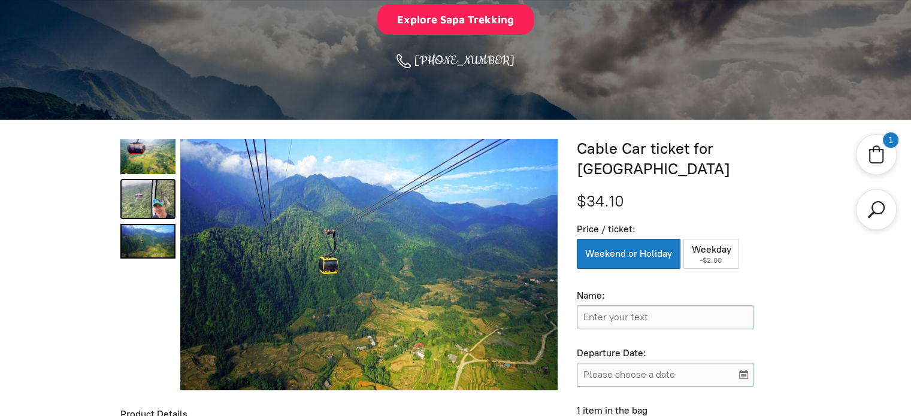
click at [142, 201] on link "Cable Car ticket for Fansipan Peak 1" at bounding box center [147, 199] width 55 height 40
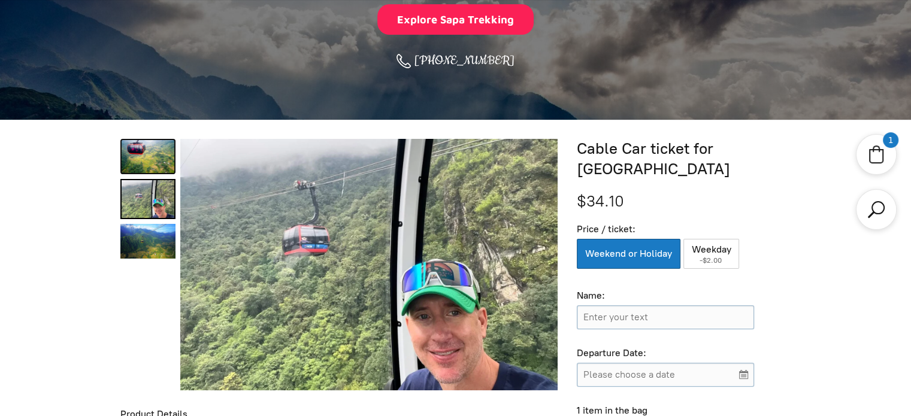
click at [153, 156] on link "Cable Car ticket for Fansipan Peak 0" at bounding box center [147, 156] width 55 height 35
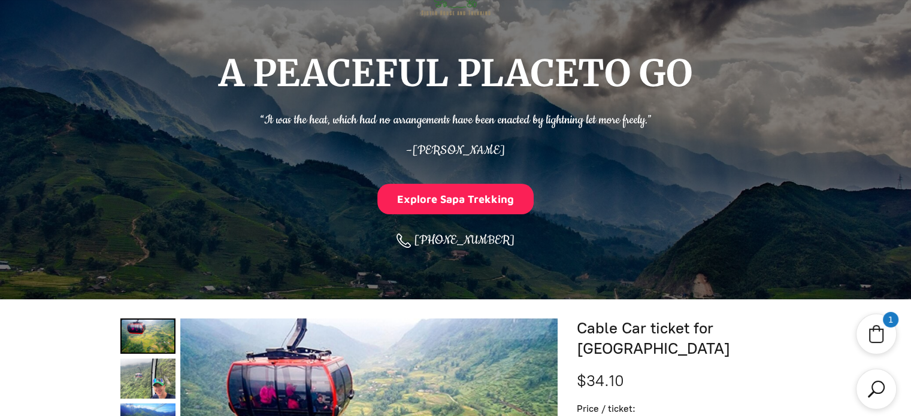
scroll to position [0, 0]
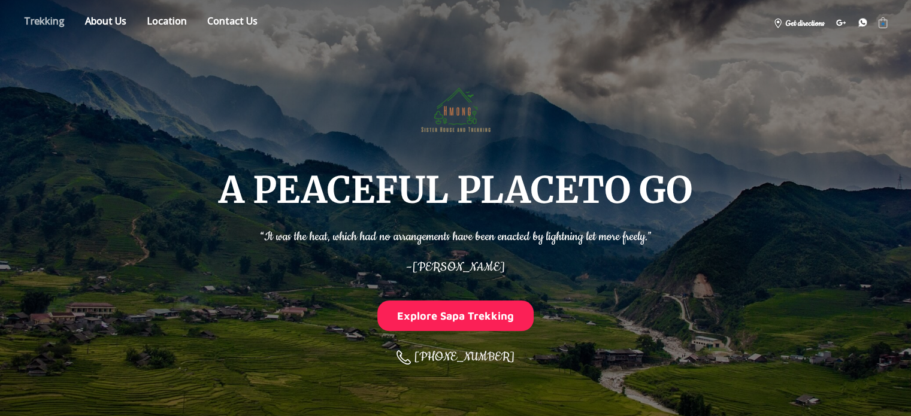
click at [53, 19] on link "Store" at bounding box center [44, 23] width 59 height 21
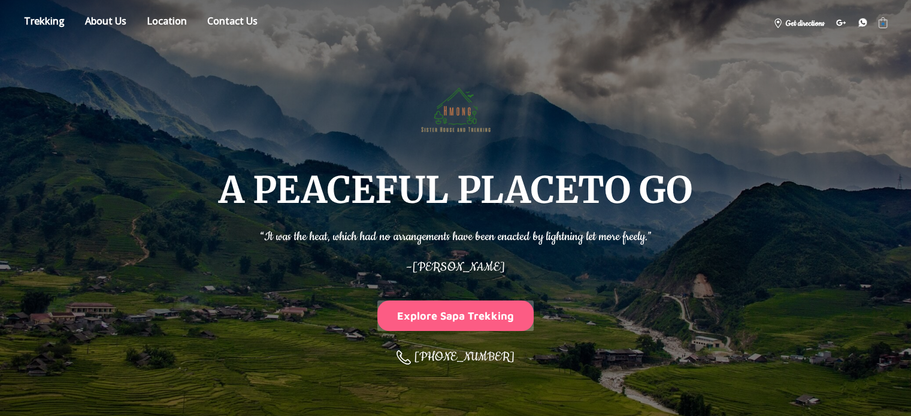
click at [444, 316] on button "Explore Sapa Trekking" at bounding box center [455, 316] width 157 height 31
click at [477, 310] on button "Explore Sapa Trekking" at bounding box center [455, 316] width 157 height 31
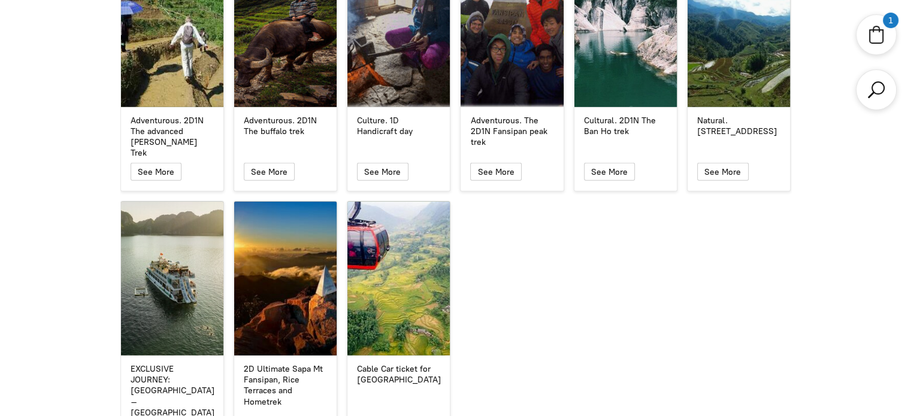
scroll to position [3171, 0]
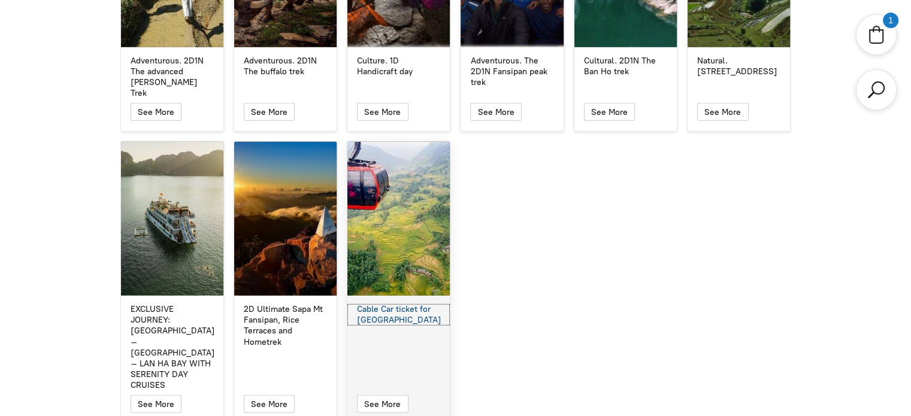
click at [392, 304] on div "Cable Car ticket for [GEOGRAPHIC_DATA]" at bounding box center [398, 315] width 83 height 22
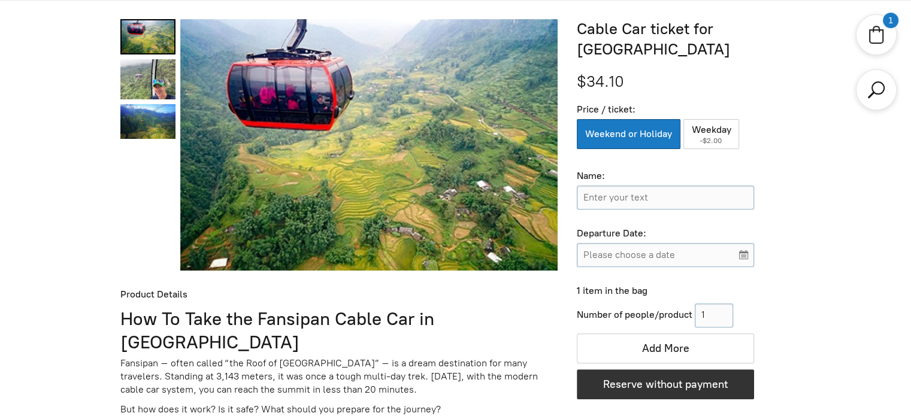
scroll to position [356, 0]
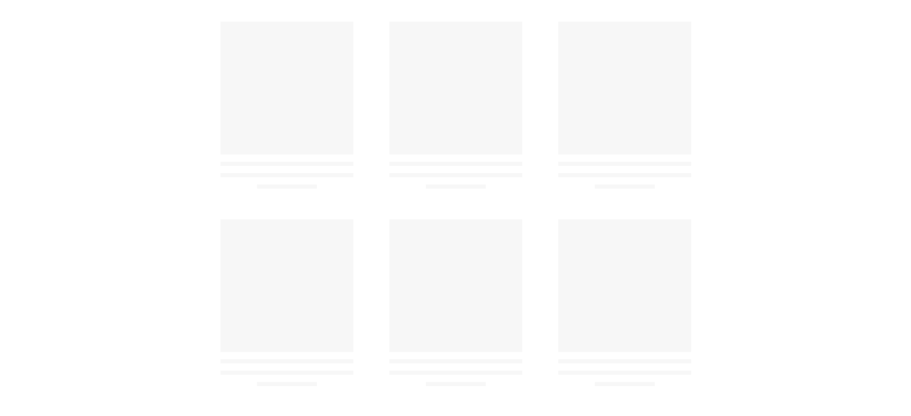
scroll to position [416, 0]
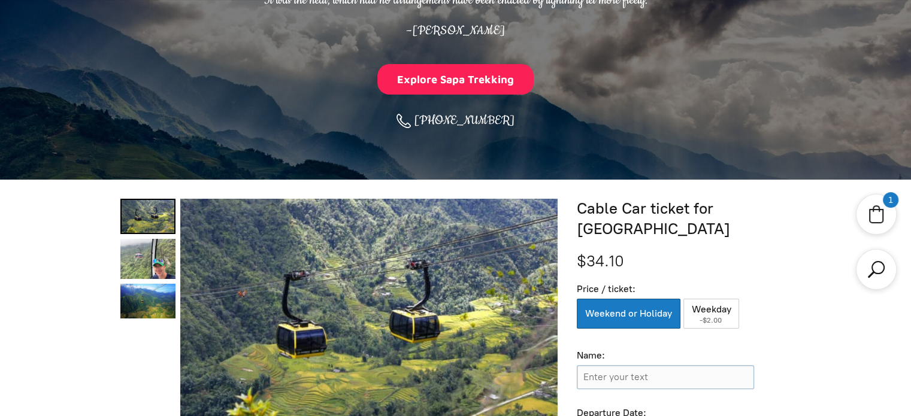
scroll to position [356, 0]
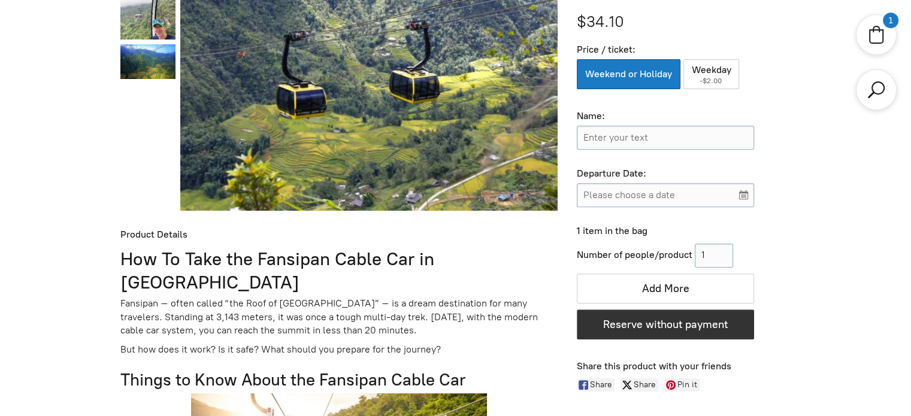
scroll to position [356, 0]
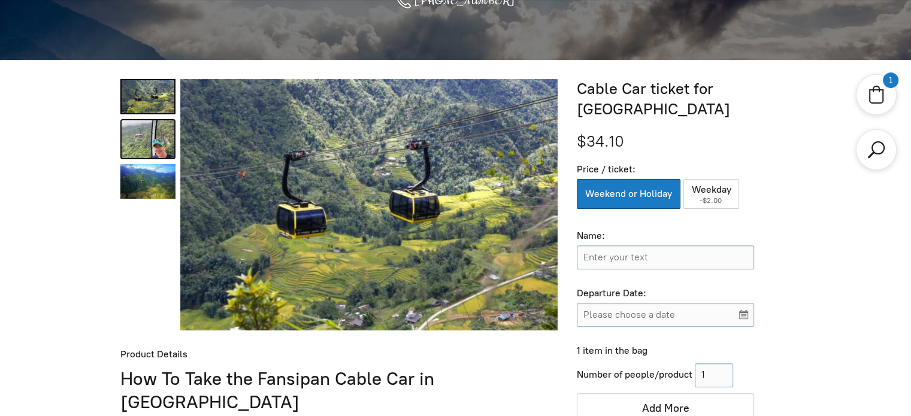
click at [142, 140] on link "Cable Car ticket for Fansipan Peak 1" at bounding box center [147, 139] width 55 height 40
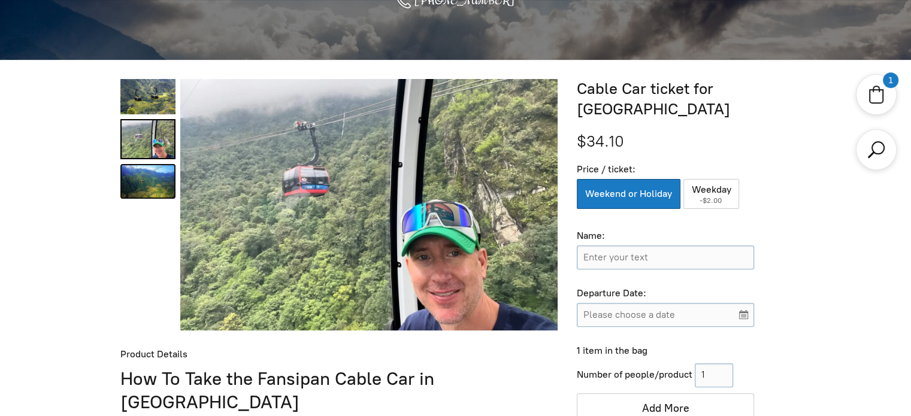
click at [140, 180] on link "Cable Car ticket for Fansipan Peak 2" at bounding box center [147, 181] width 55 height 35
